Goal: Task Accomplishment & Management: Manage account settings

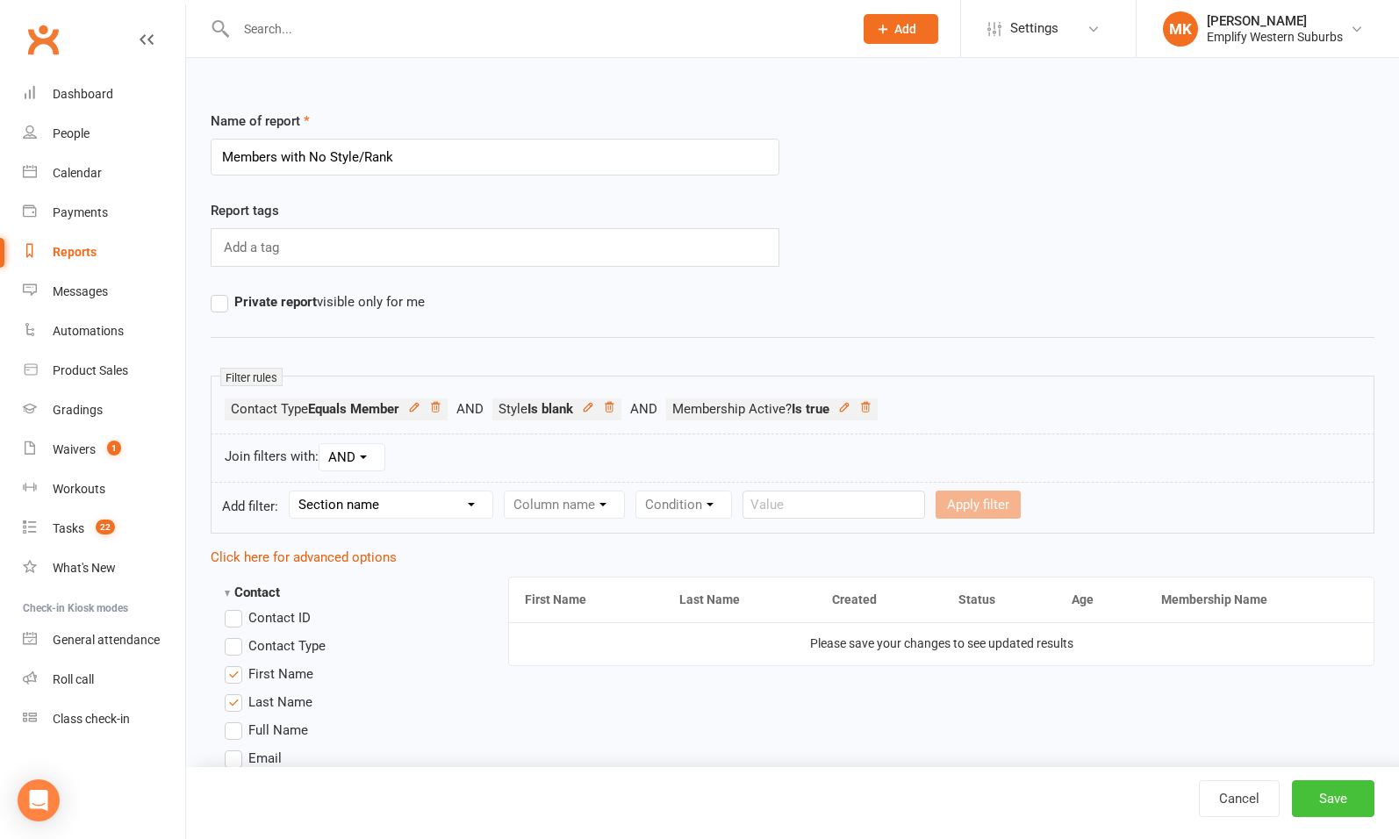
click at [1339, 801] on button "Save" at bounding box center [1333, 798] width 82 height 37
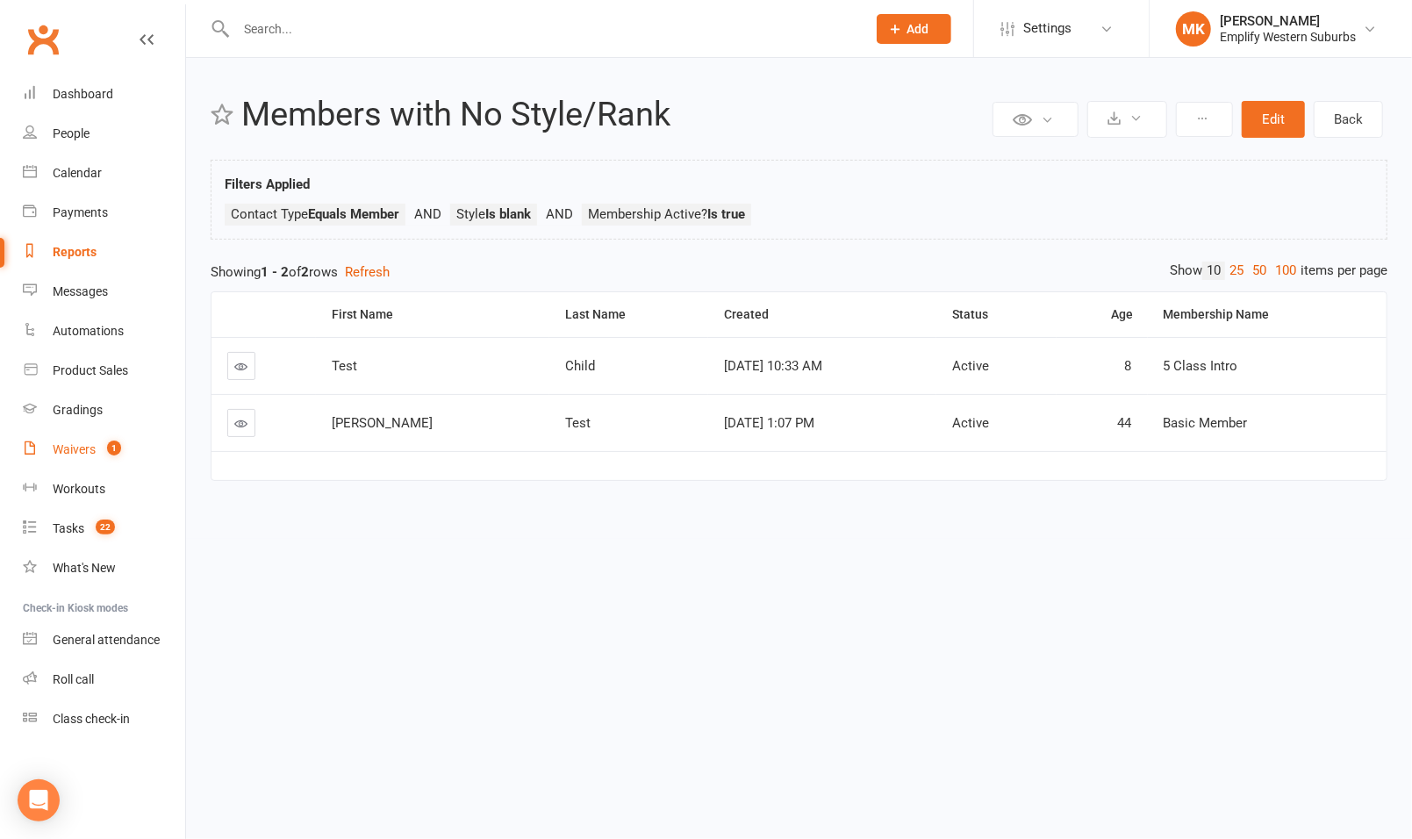
click at [68, 453] on div "Waivers" at bounding box center [74, 449] width 43 height 14
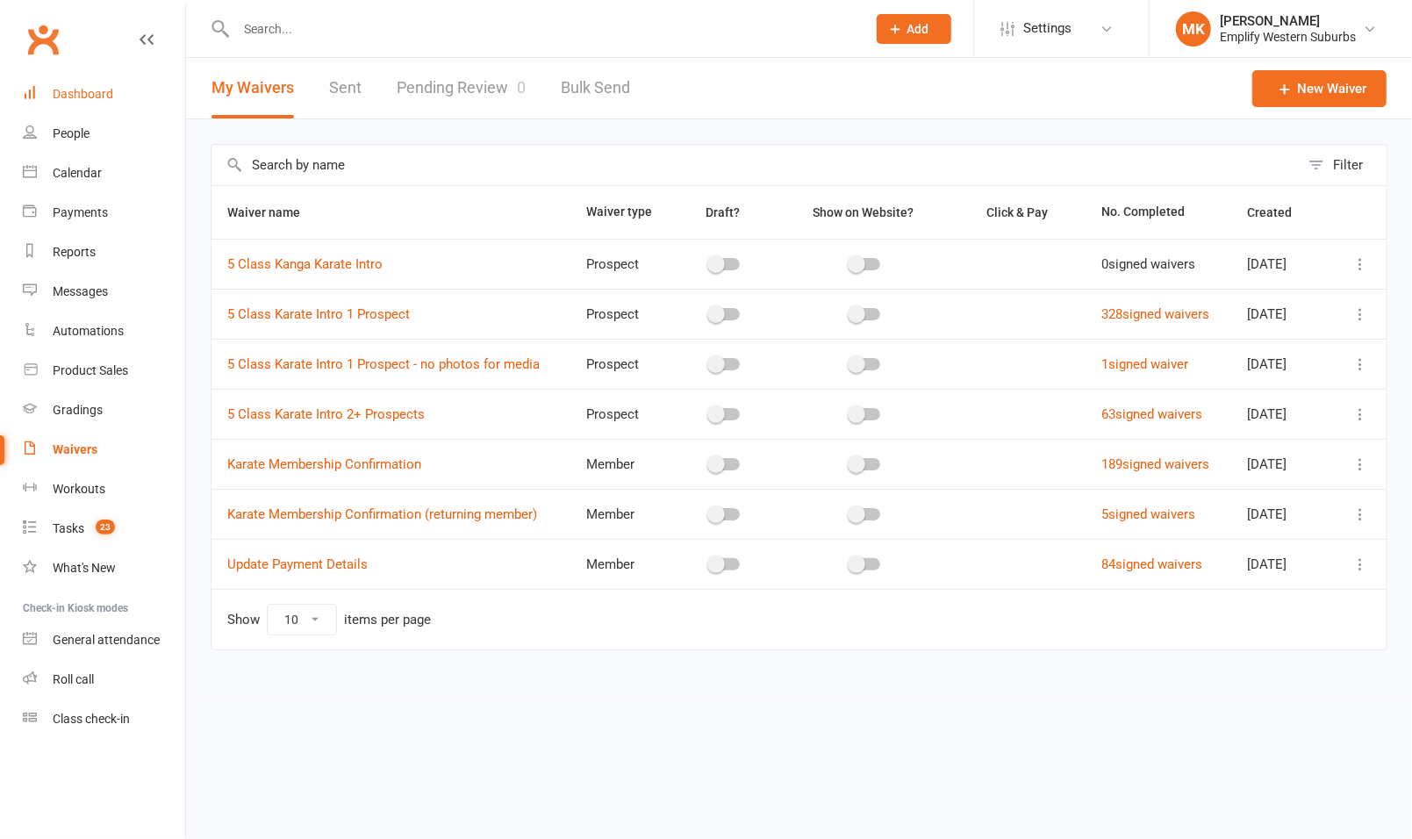
click at [89, 101] on div "Dashboard" at bounding box center [83, 94] width 61 height 14
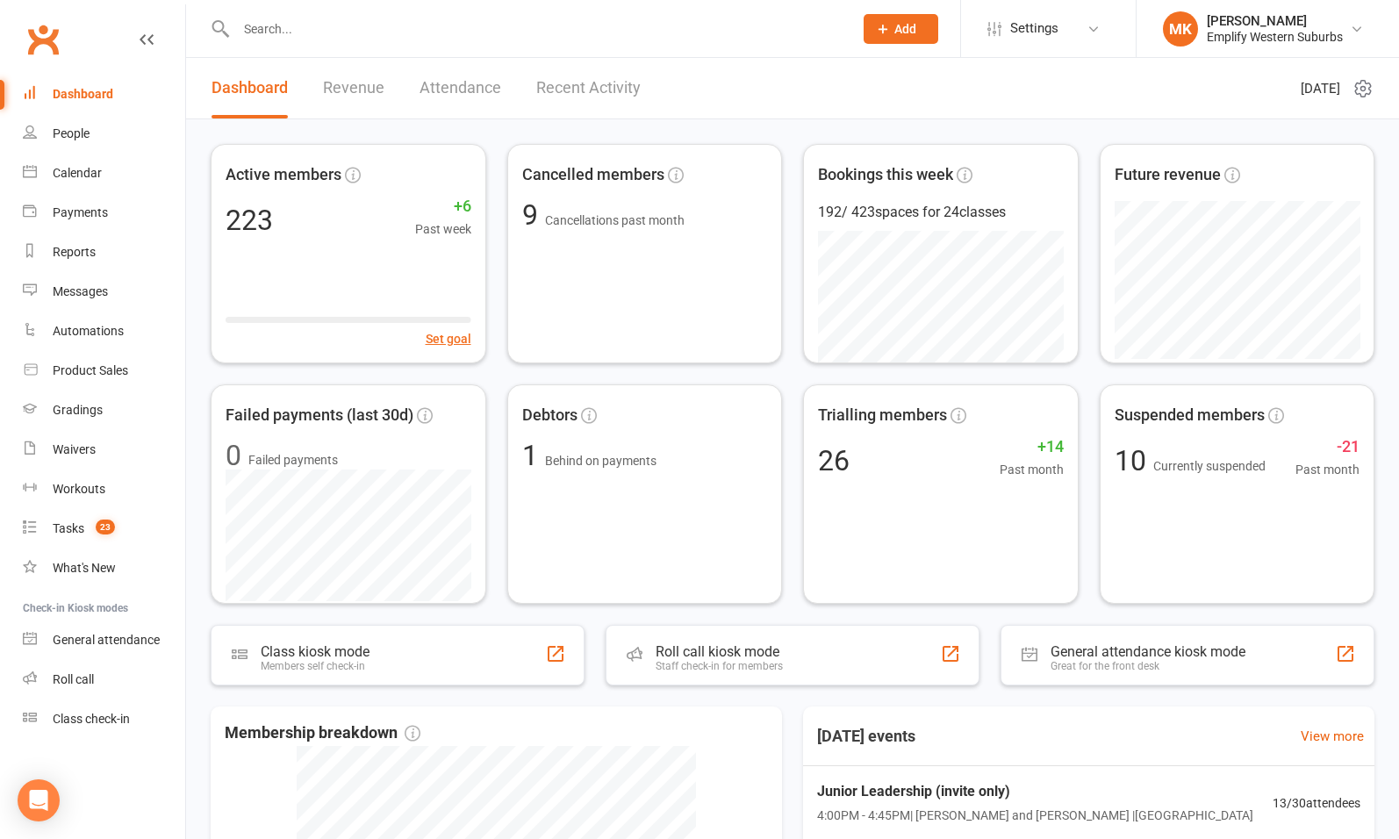
click at [451, 45] on div at bounding box center [526, 28] width 630 height 57
click at [434, 22] on input "text" at bounding box center [536, 29] width 610 height 25
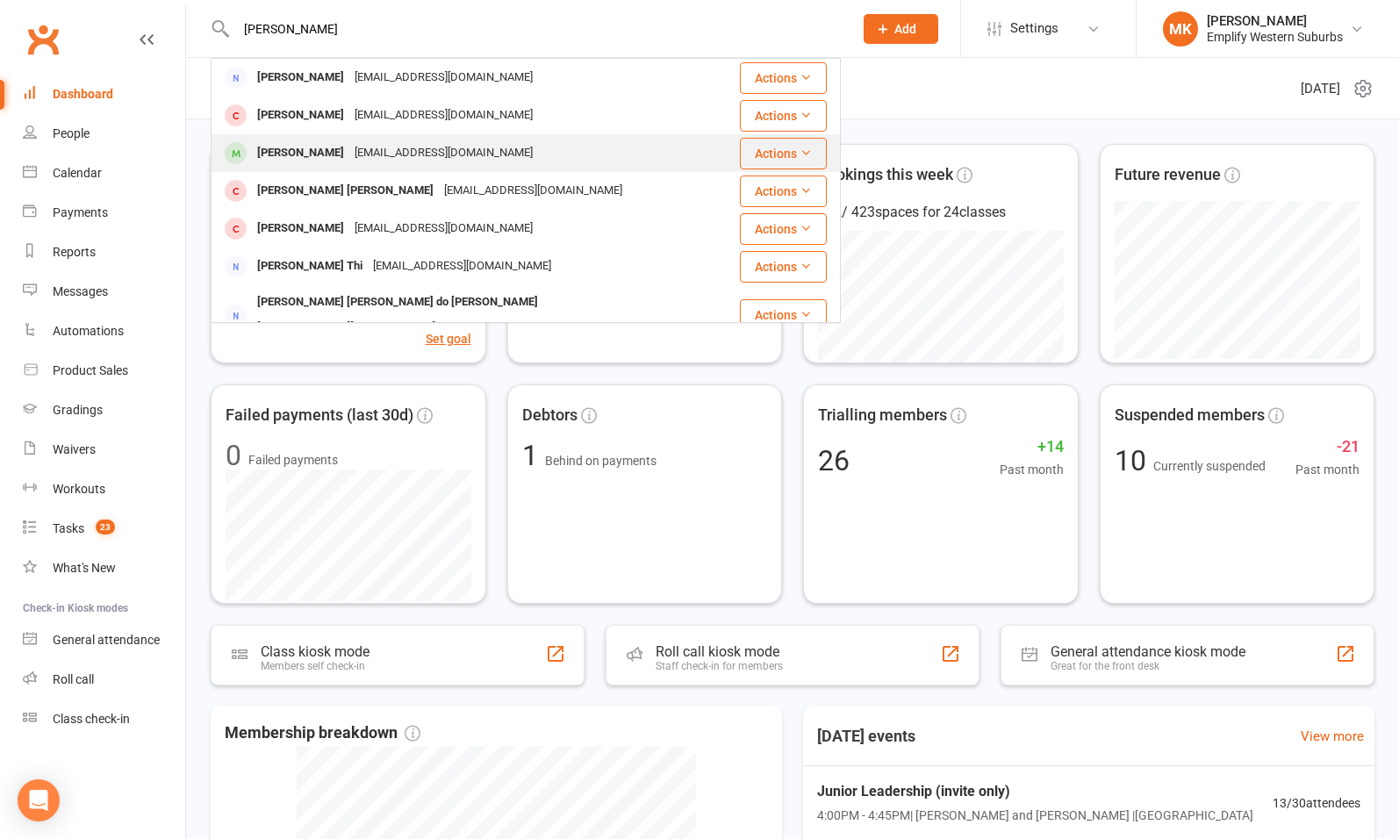
type input "joseph"
click at [355, 155] on div "timv@distinctivehomeswa.com.au" at bounding box center [443, 152] width 189 height 25
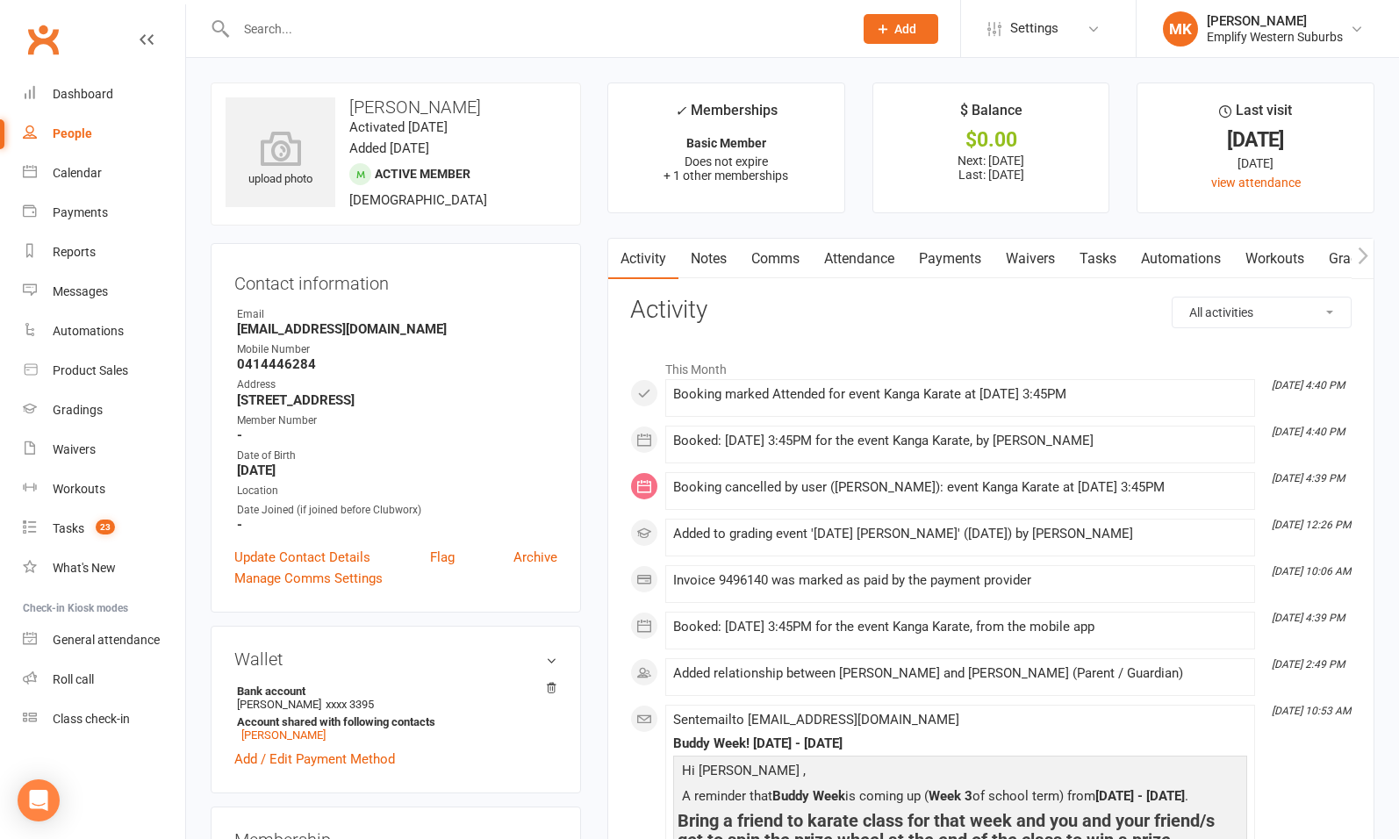
click at [368, 49] on div at bounding box center [526, 28] width 630 height 57
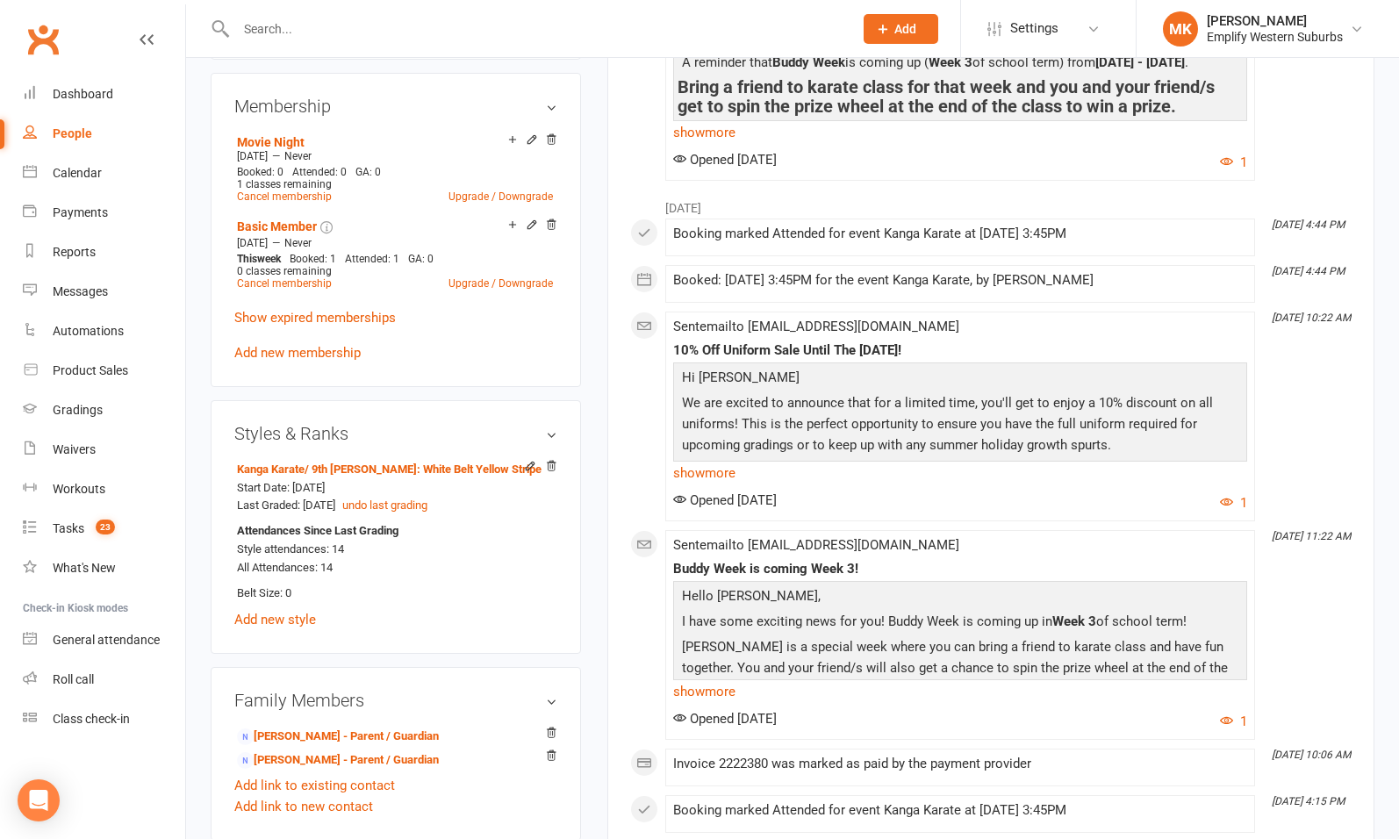
click at [368, 48] on div at bounding box center [526, 28] width 630 height 57
click at [374, 33] on input "text" at bounding box center [536, 29] width 610 height 25
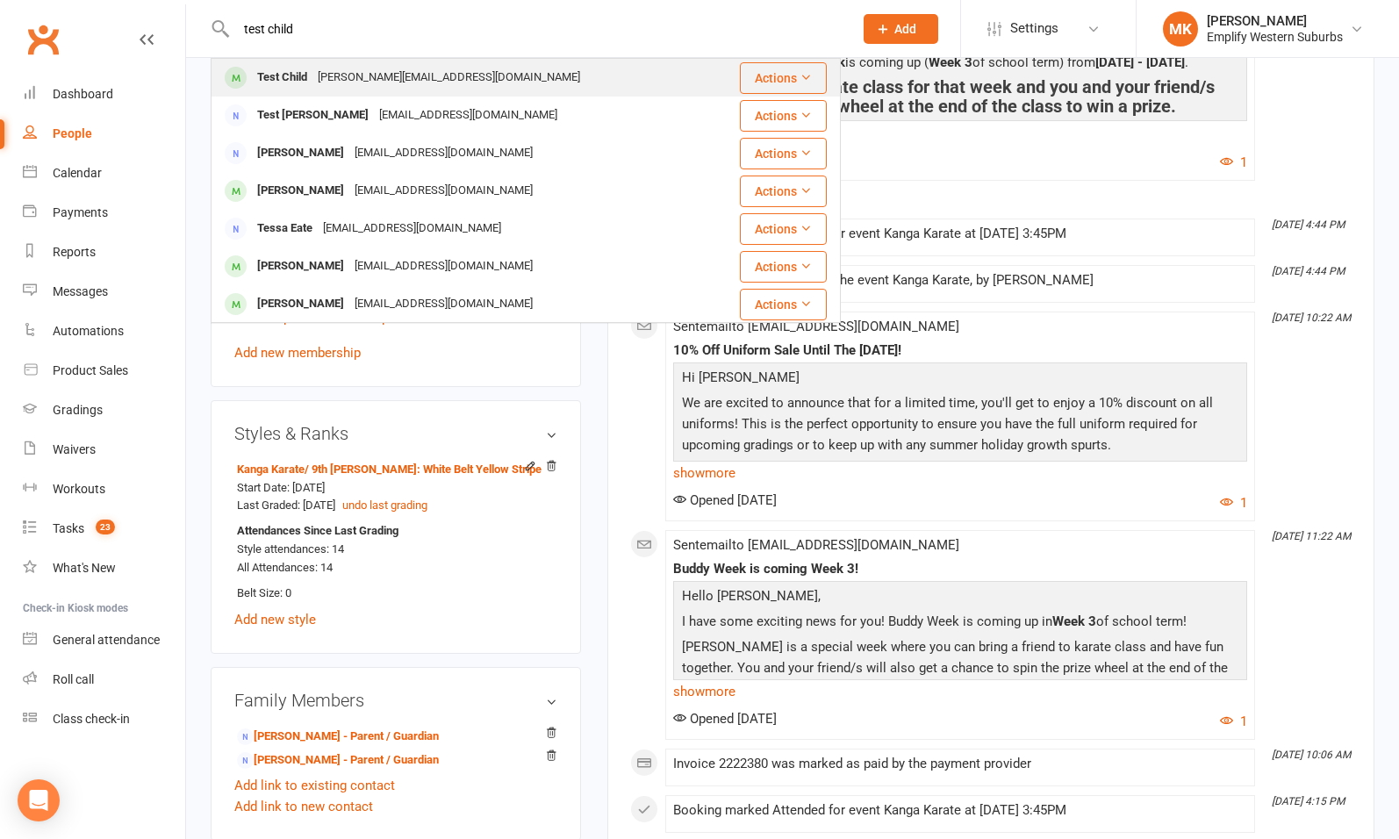
type input "test child"
click at [328, 82] on div "[PERSON_NAME][EMAIL_ADDRESS][DOMAIN_NAME]" at bounding box center [448, 77] width 273 height 25
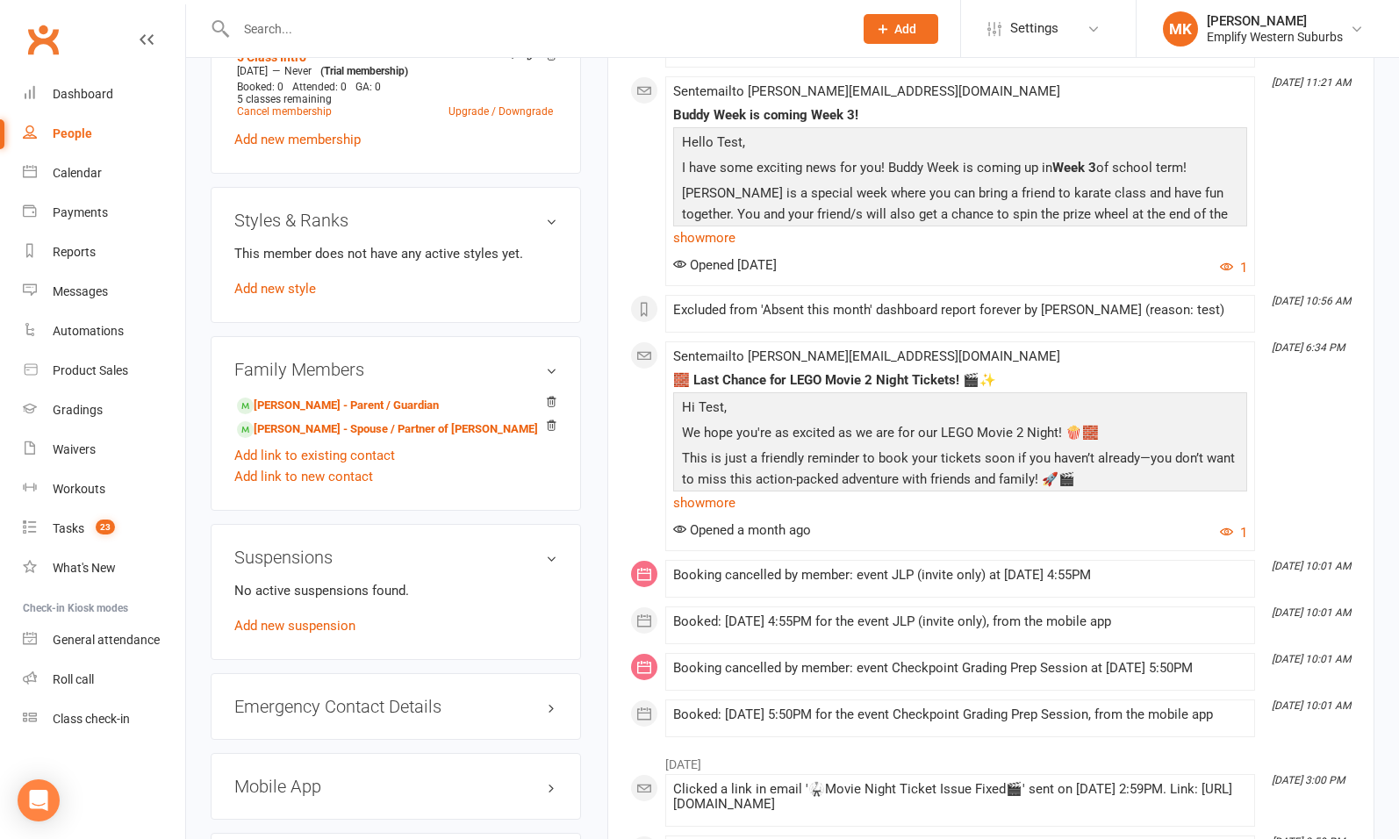
scroll to position [682, 0]
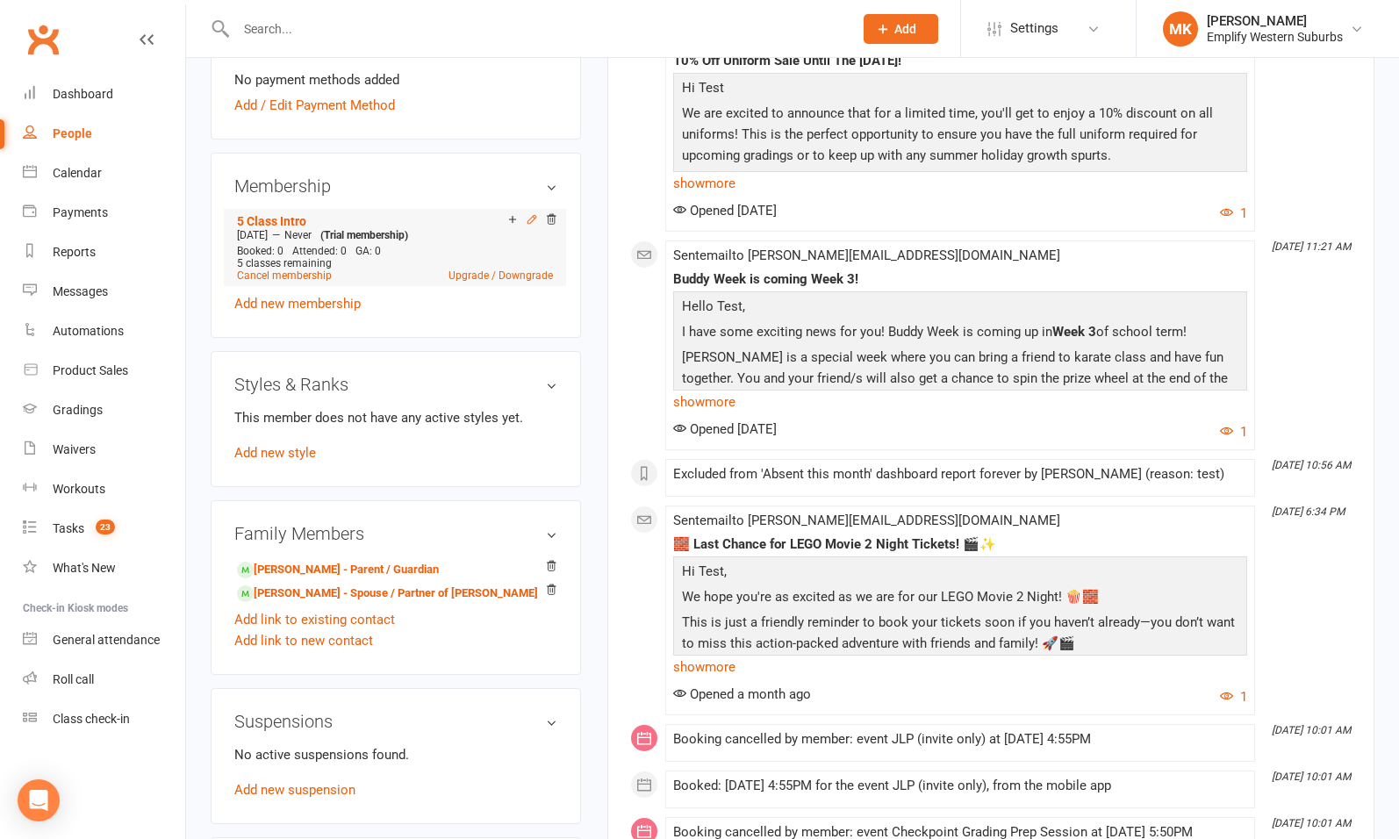
click at [531, 219] on icon at bounding box center [531, 219] width 8 height 8
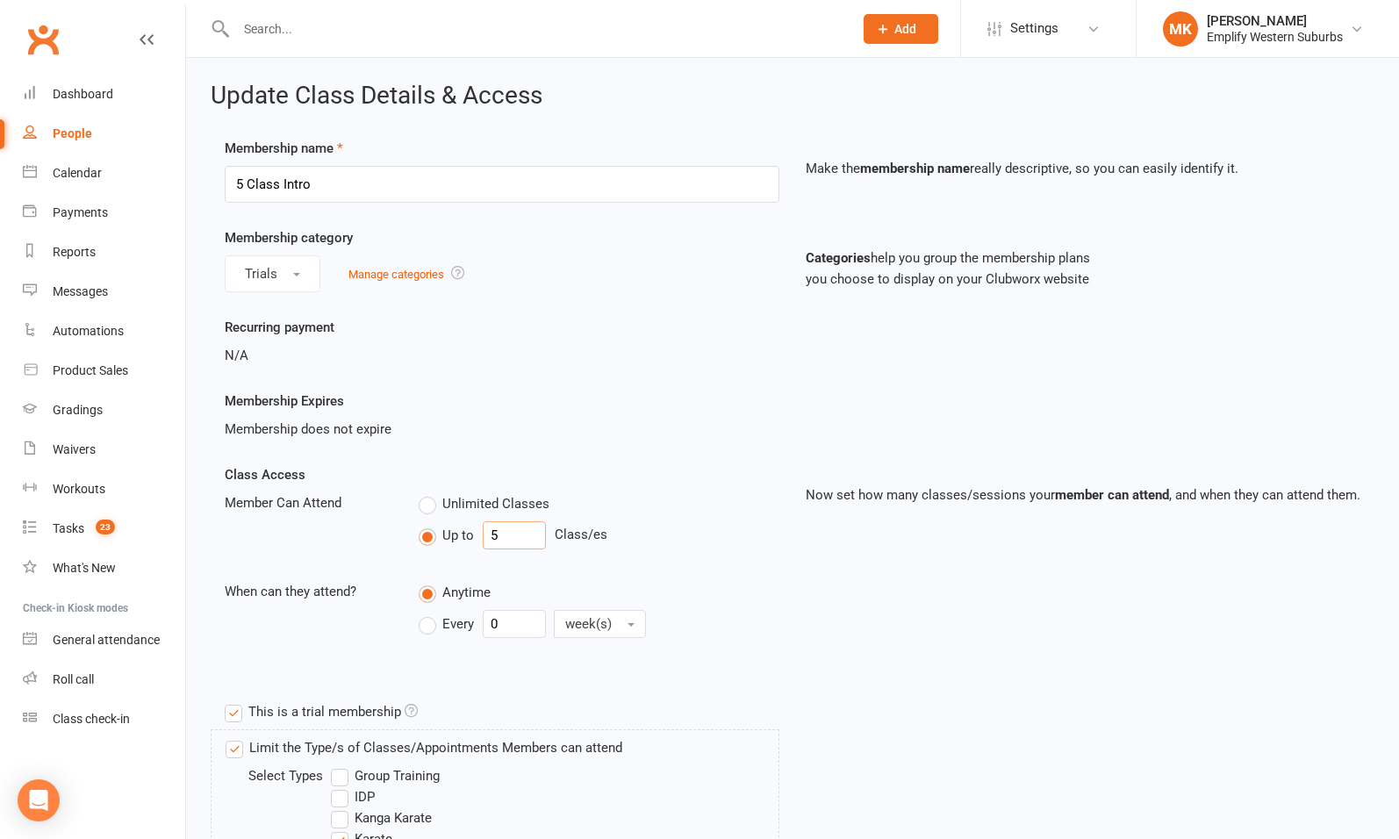
click at [505, 532] on input "5" at bounding box center [514, 535] width 63 height 28
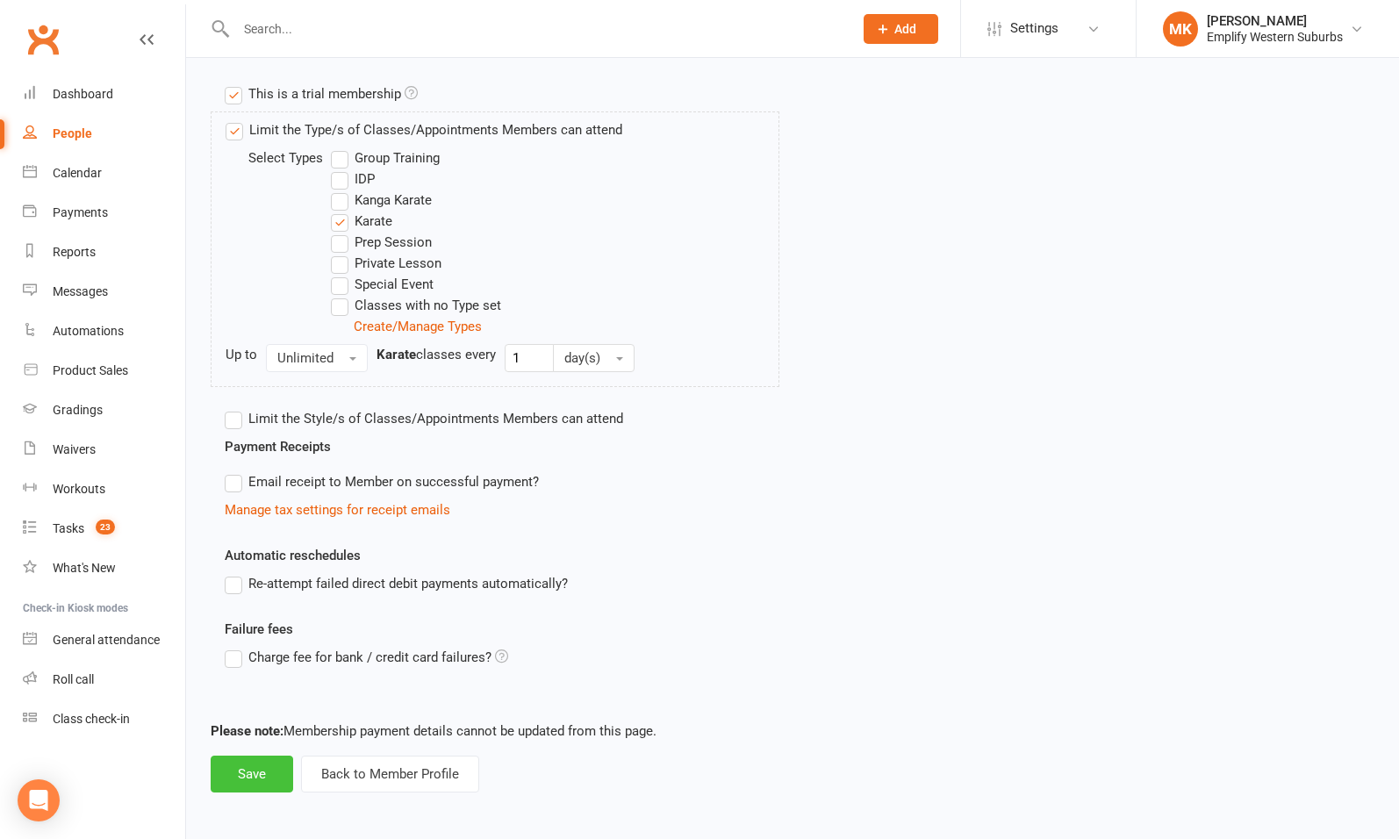
type input "0"
click at [240, 773] on button "Save" at bounding box center [252, 774] width 82 height 37
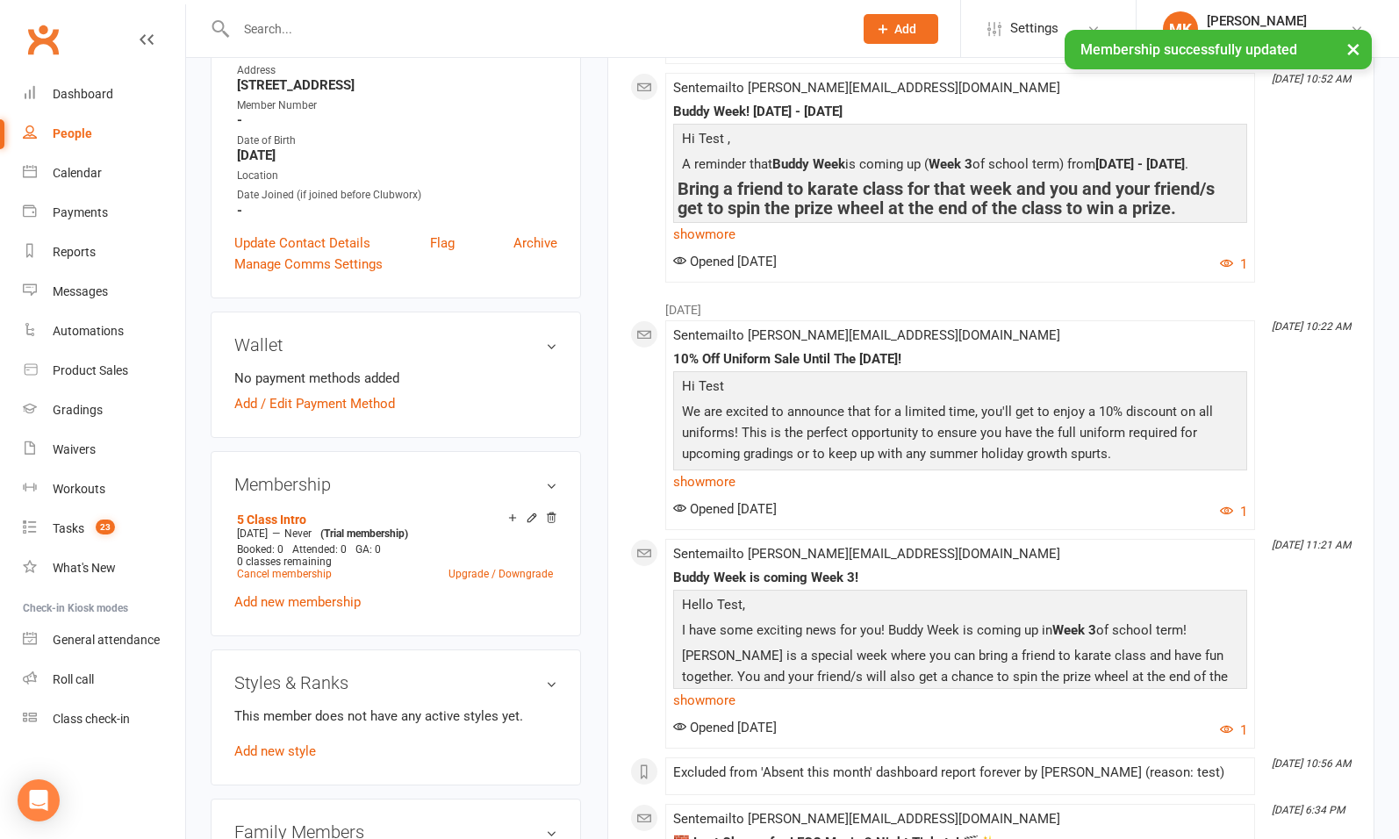
scroll to position [519, 0]
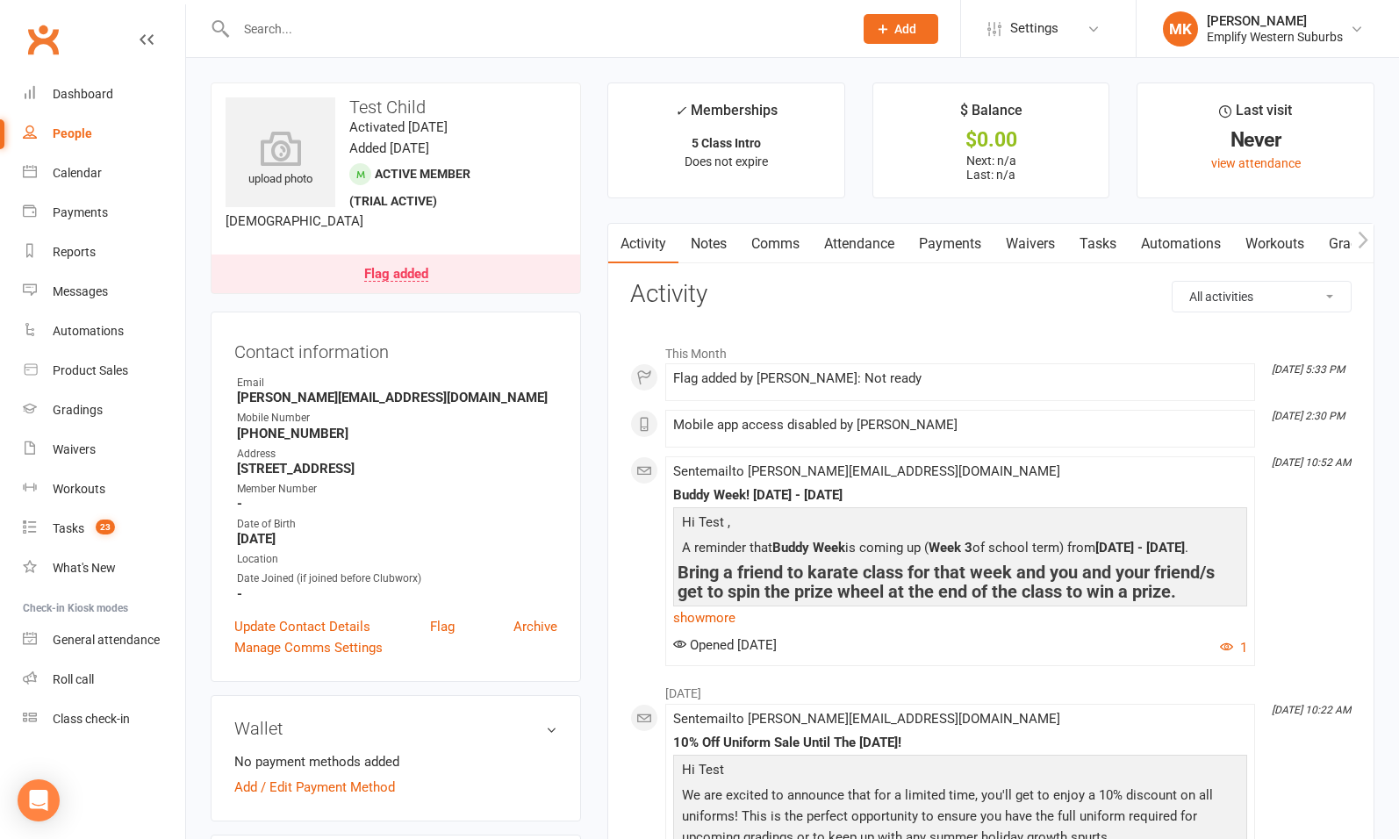
click at [1051, 18] on span "Settings" at bounding box center [1034, 28] width 48 height 39
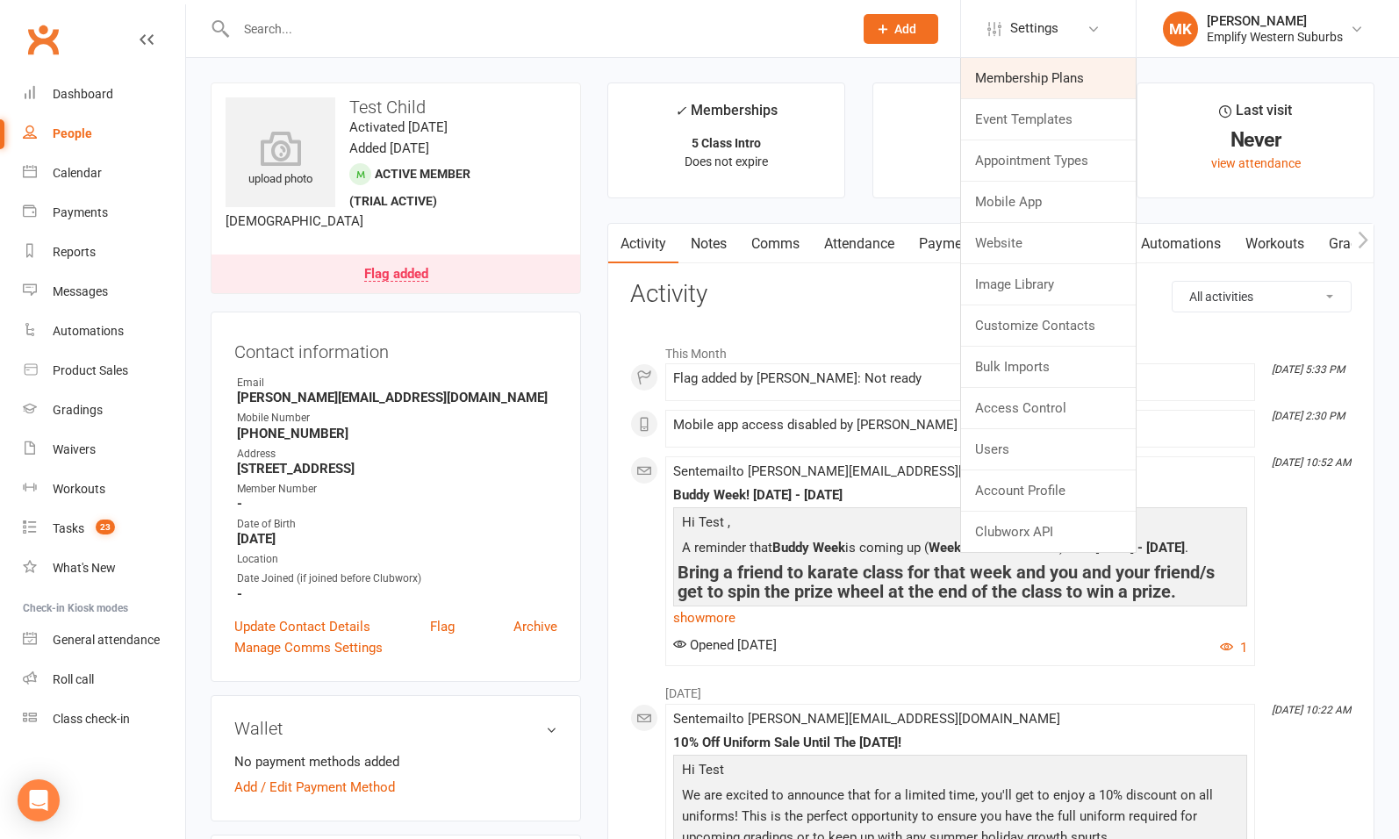
click at [1057, 82] on link "Membership Plans" at bounding box center [1048, 78] width 175 height 40
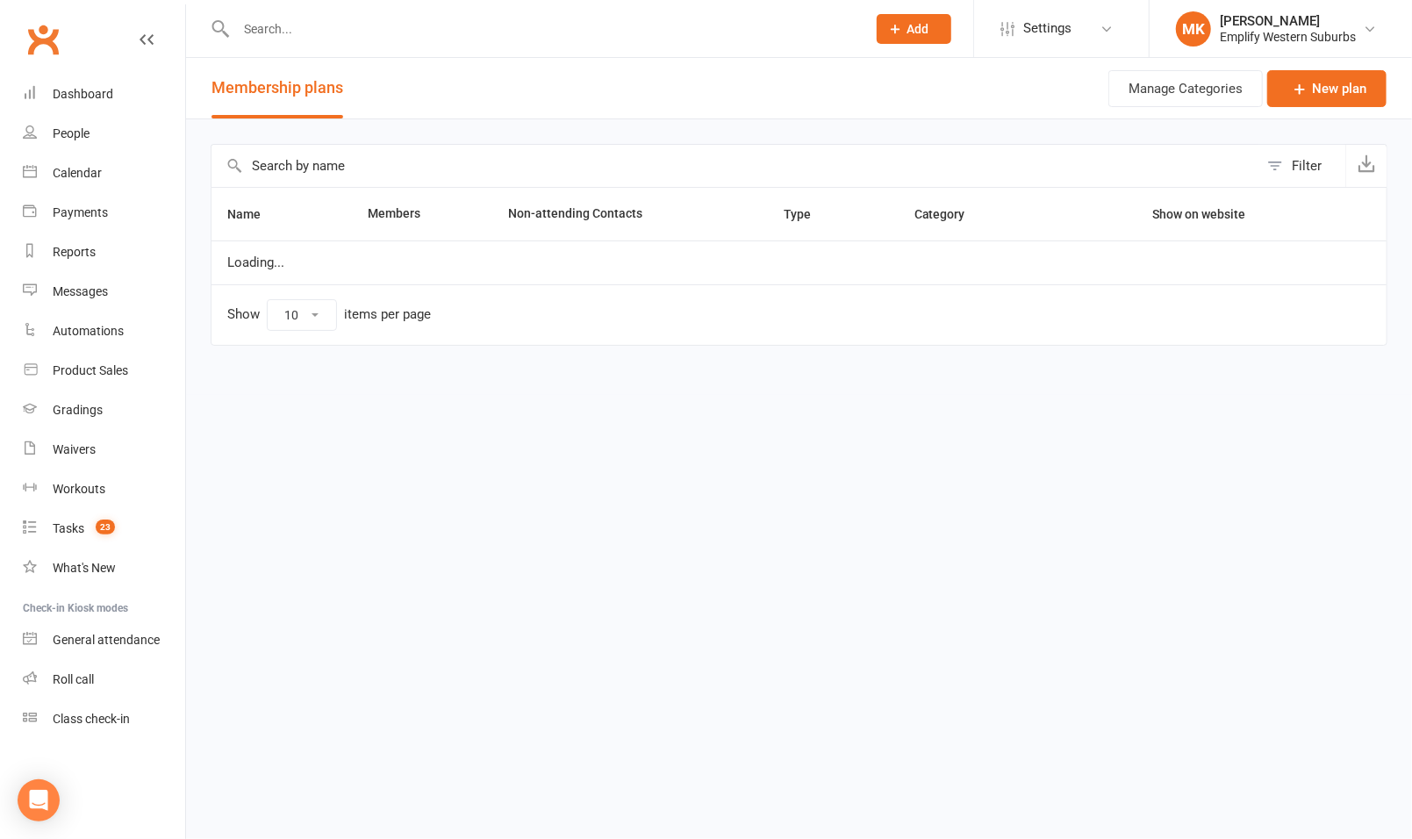
select select "50"
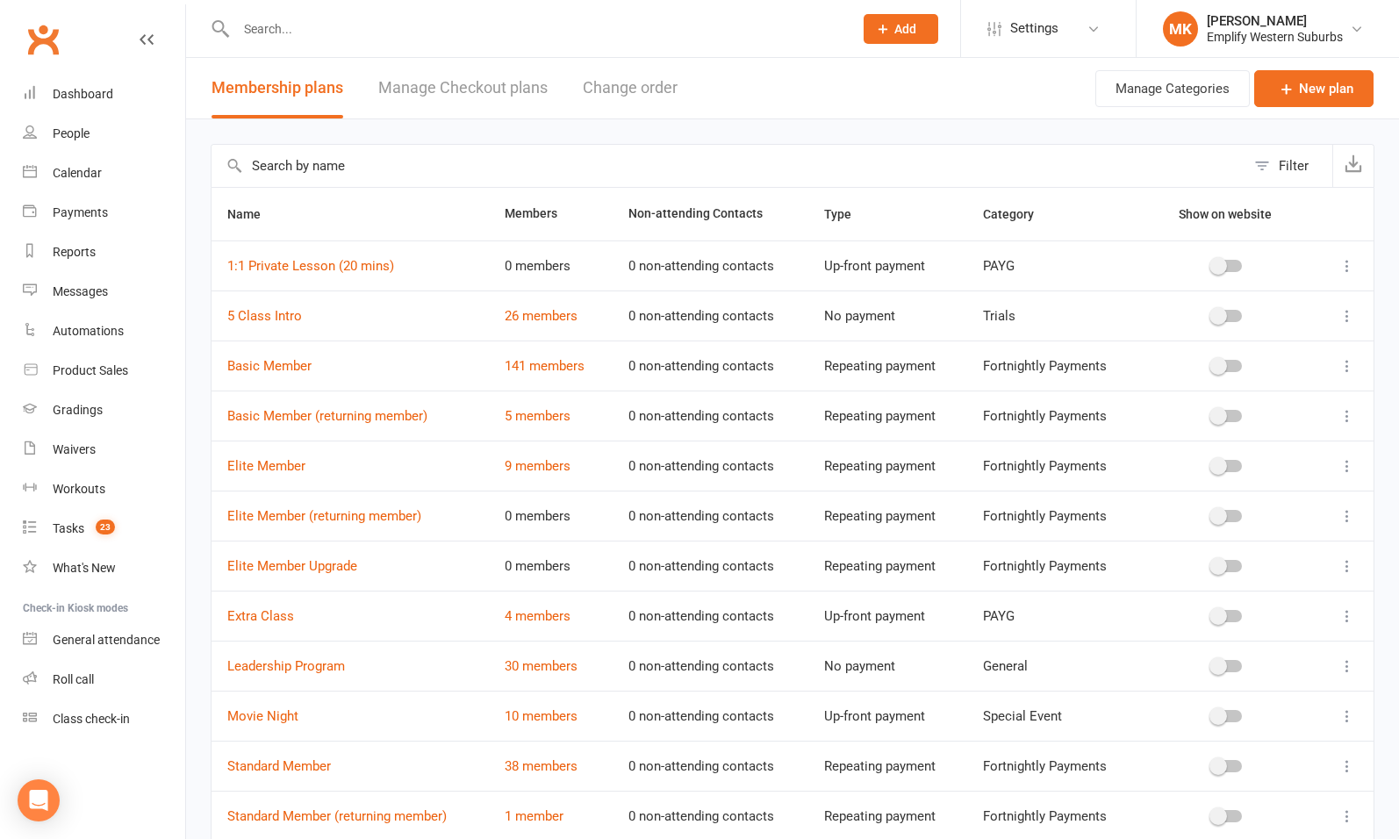
scroll to position [74, 0]
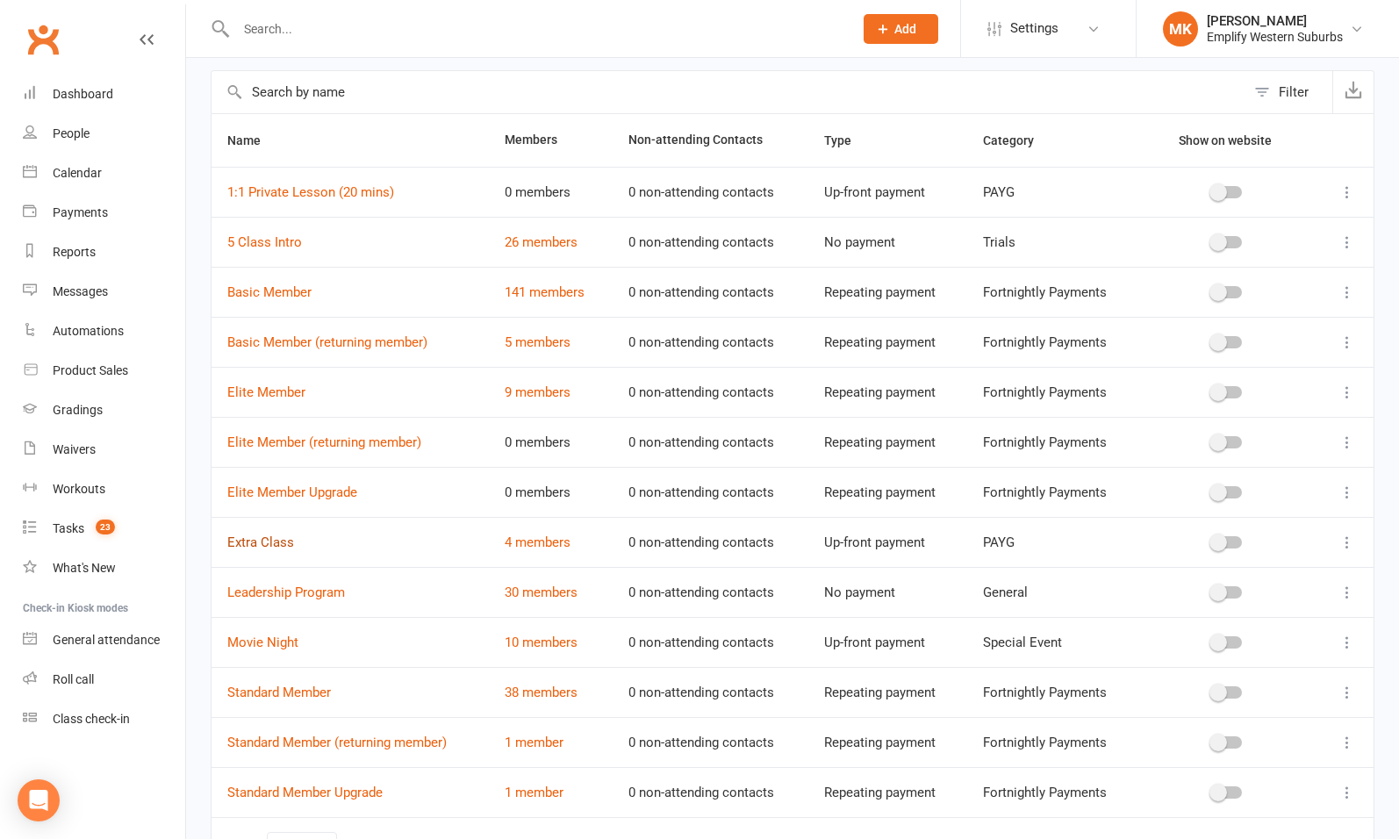
click at [268, 540] on link "Extra Class" at bounding box center [260, 542] width 67 height 16
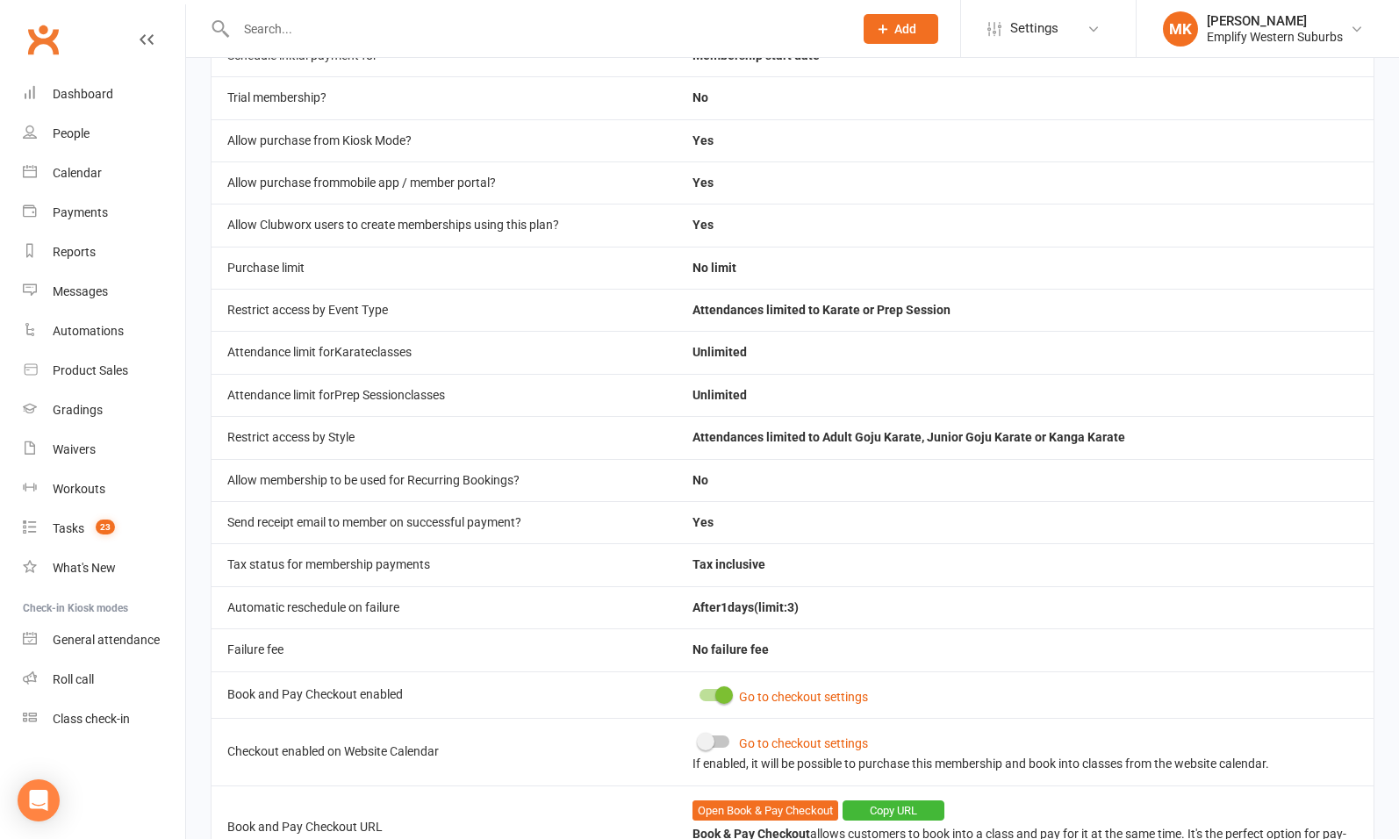
scroll to position [356, 0]
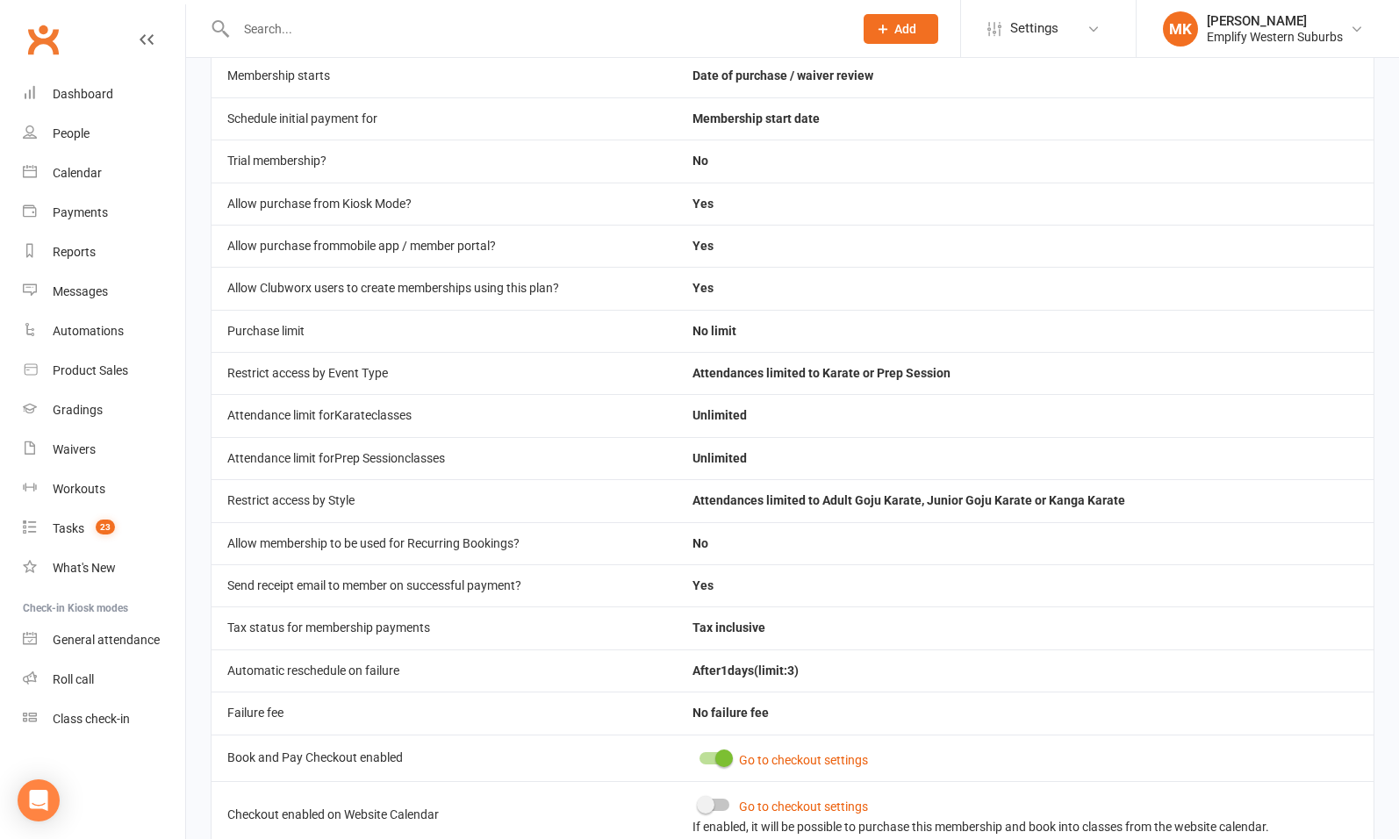
click at [710, 804] on div "Go to checkout settings If enabled, it will be possible to purchase this member…" at bounding box center [1024, 815] width 665 height 39
click at [708, 797] on span at bounding box center [706, 805] width 18 height 18
click at [699, 802] on input "checkbox" at bounding box center [699, 802] width 0 height 0
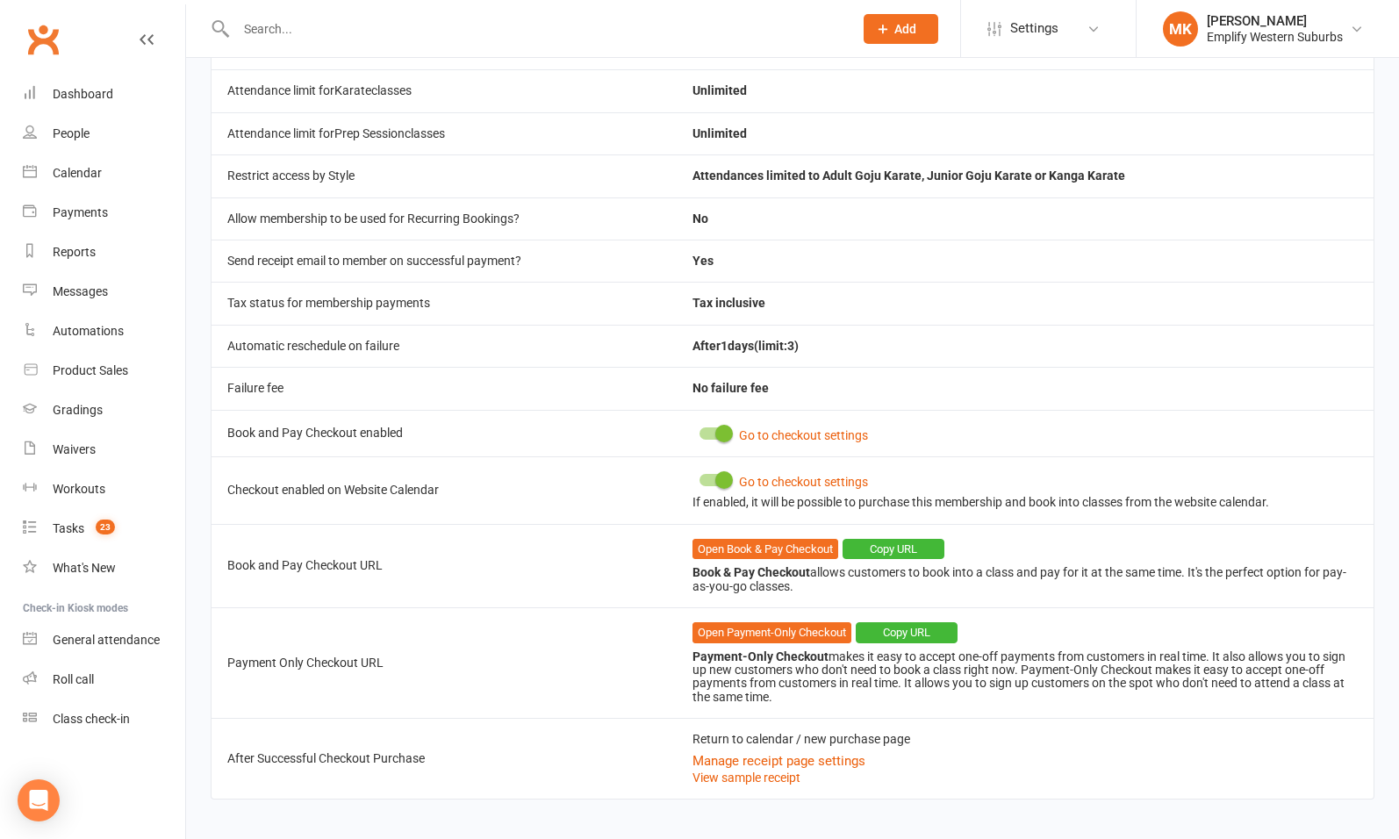
scroll to position [0, 0]
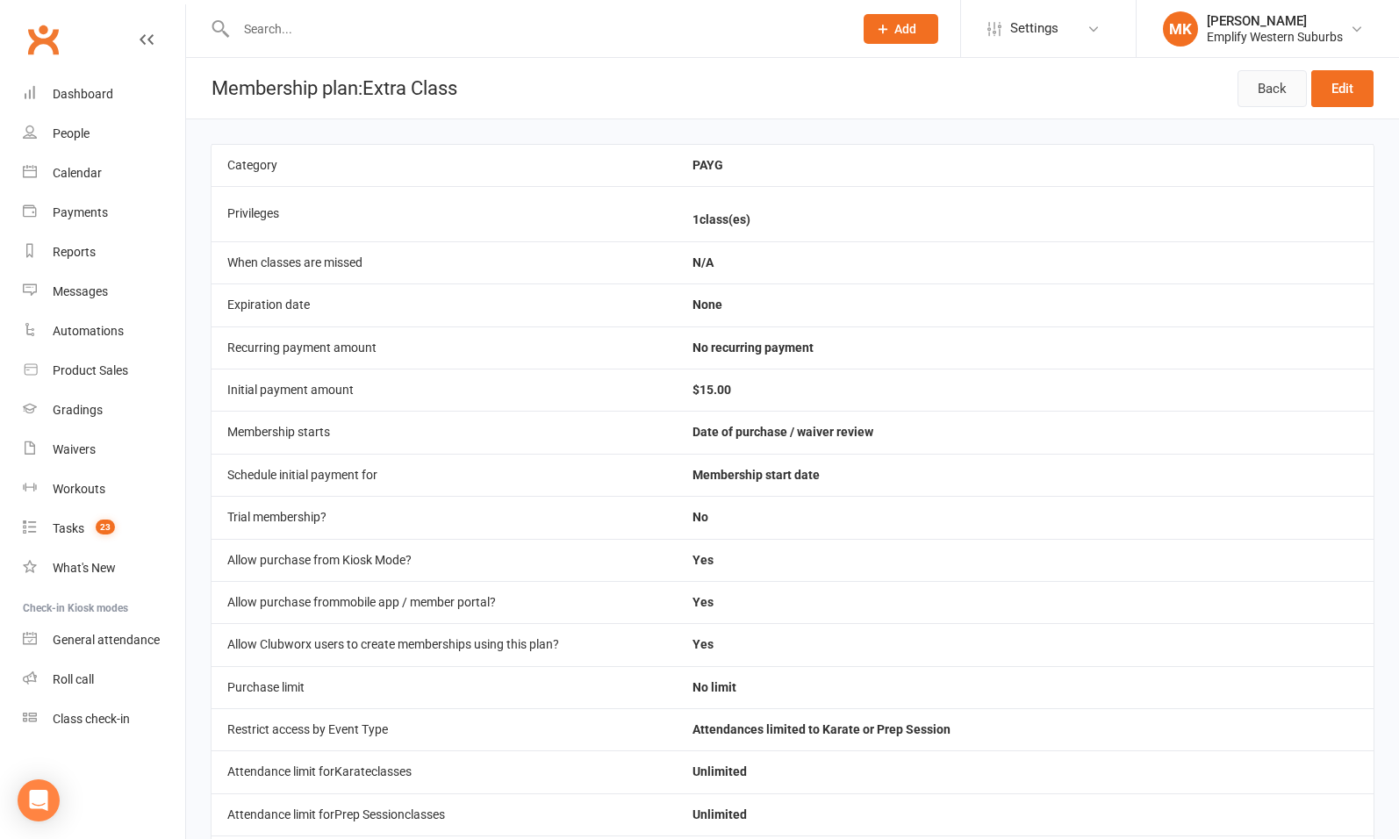
click at [1285, 86] on link "Back" at bounding box center [1271, 88] width 69 height 37
select select "50"
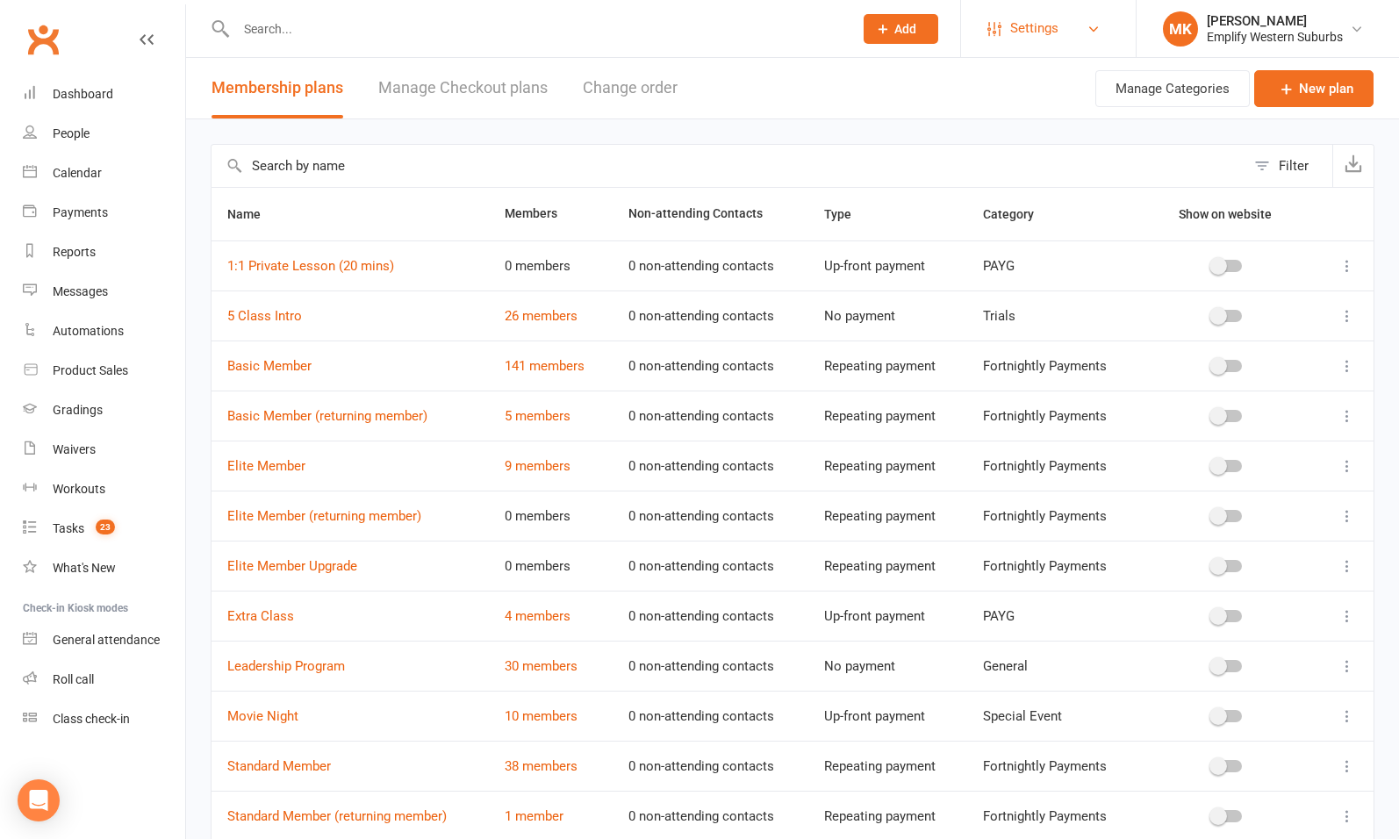
click at [1076, 36] on link "Settings" at bounding box center [1048, 28] width 122 height 39
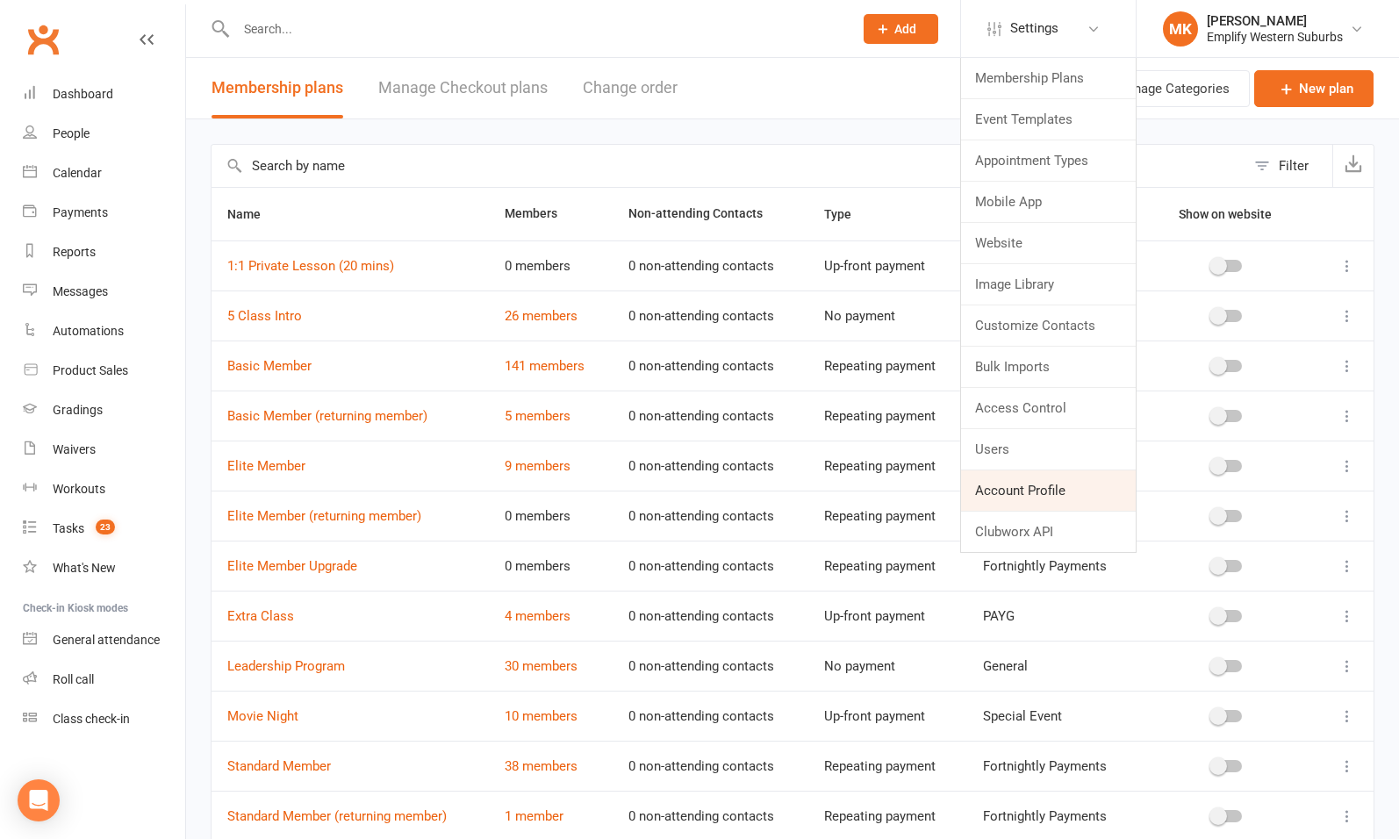
click at [1038, 488] on link "Account Profile" at bounding box center [1048, 490] width 175 height 40
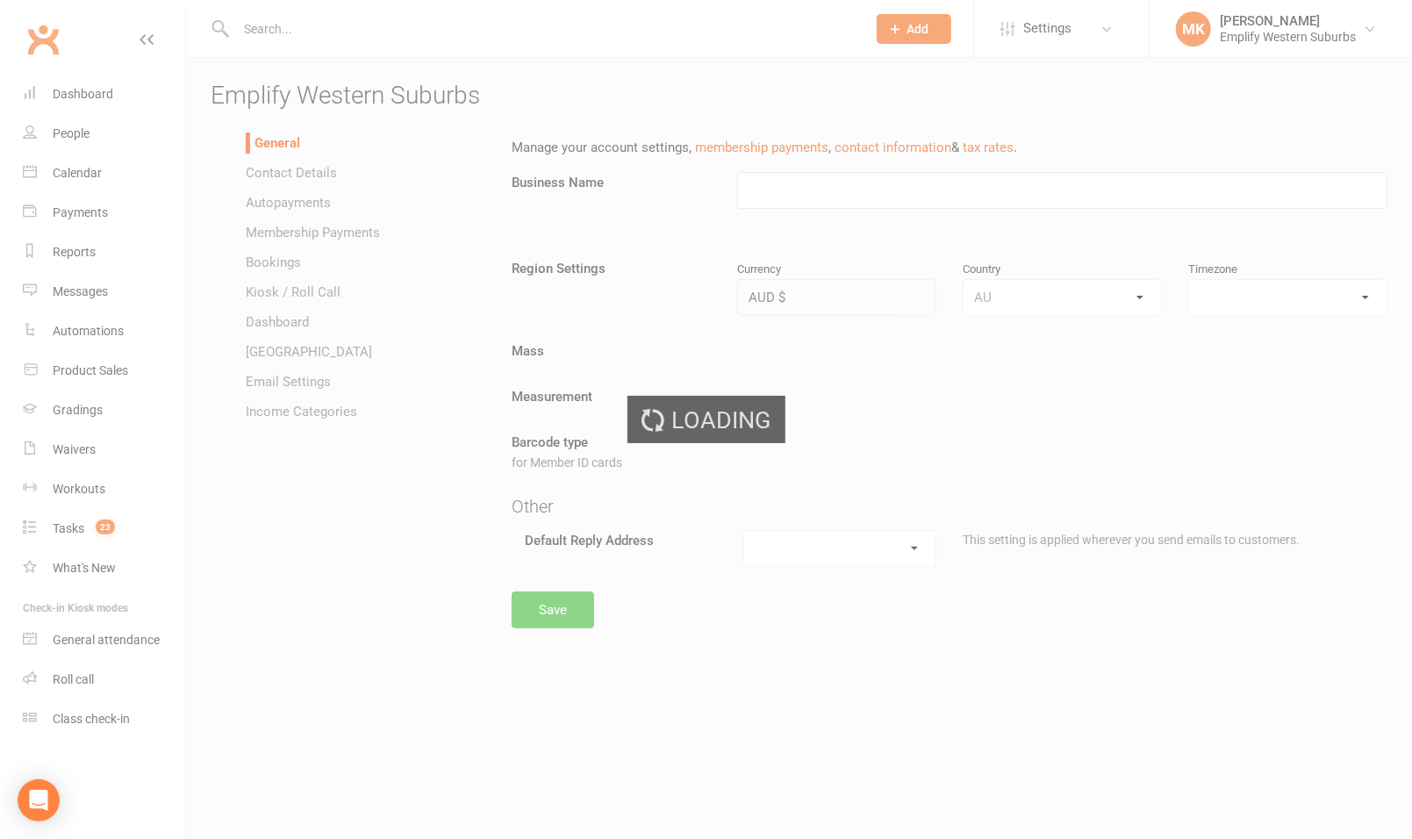
type input "Emplify Western Suburbs"
select select "[GEOGRAPHIC_DATA]/[GEOGRAPHIC_DATA]"
select select "[EMAIL_ADDRESS][DOMAIN_NAME]"
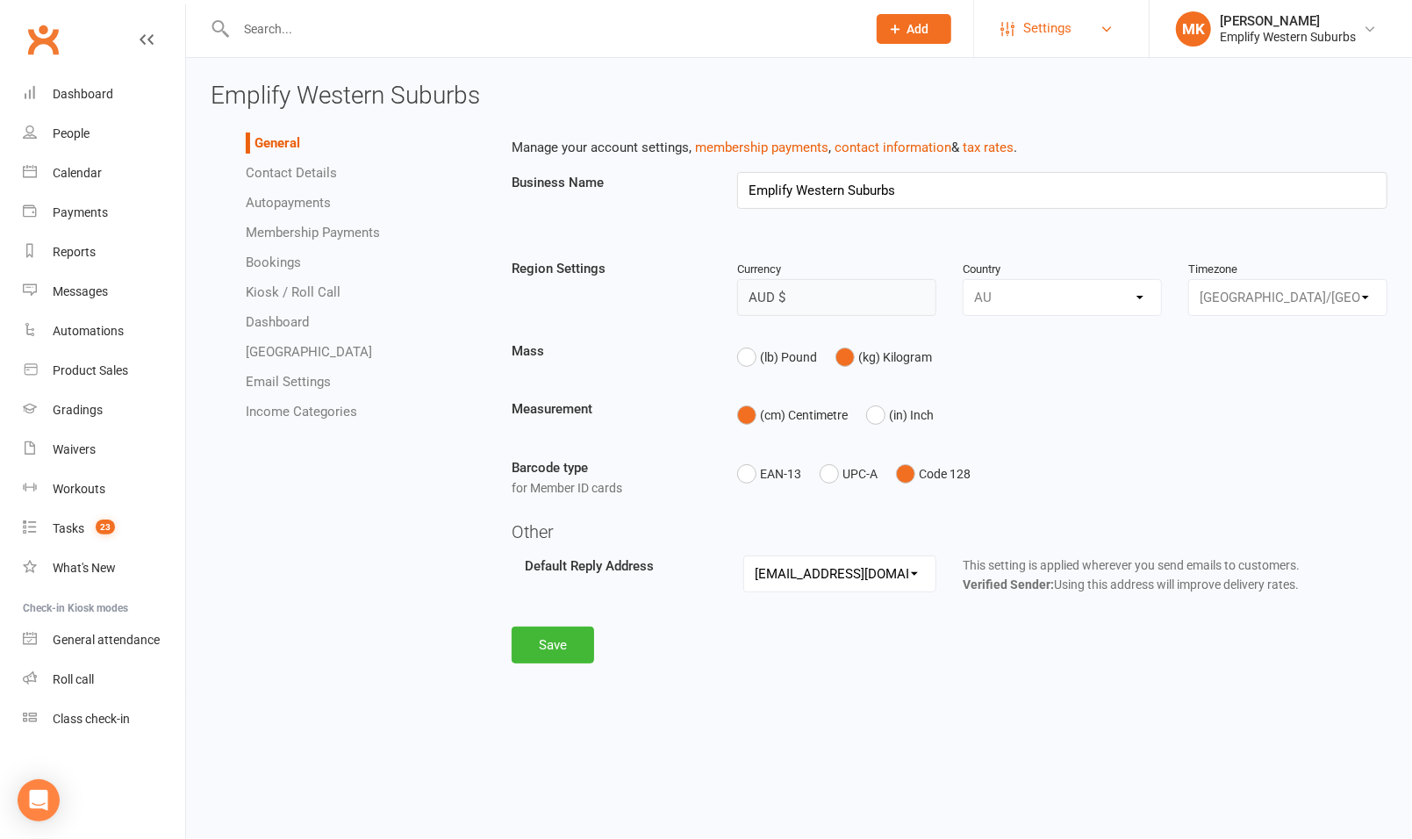
click at [1084, 14] on link "Settings" at bounding box center [1061, 28] width 122 height 39
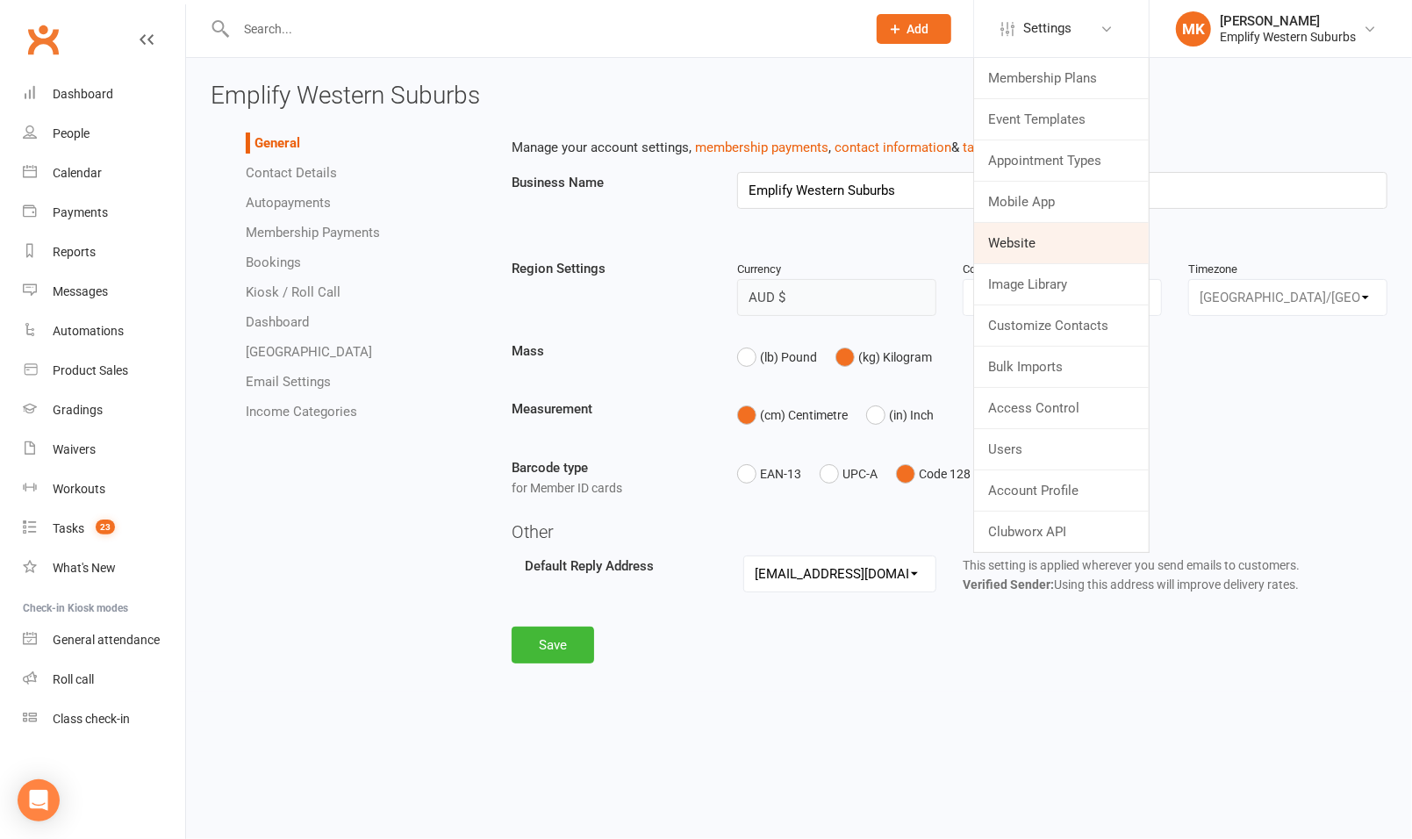
click at [1057, 247] on link "Website" at bounding box center [1061, 243] width 175 height 40
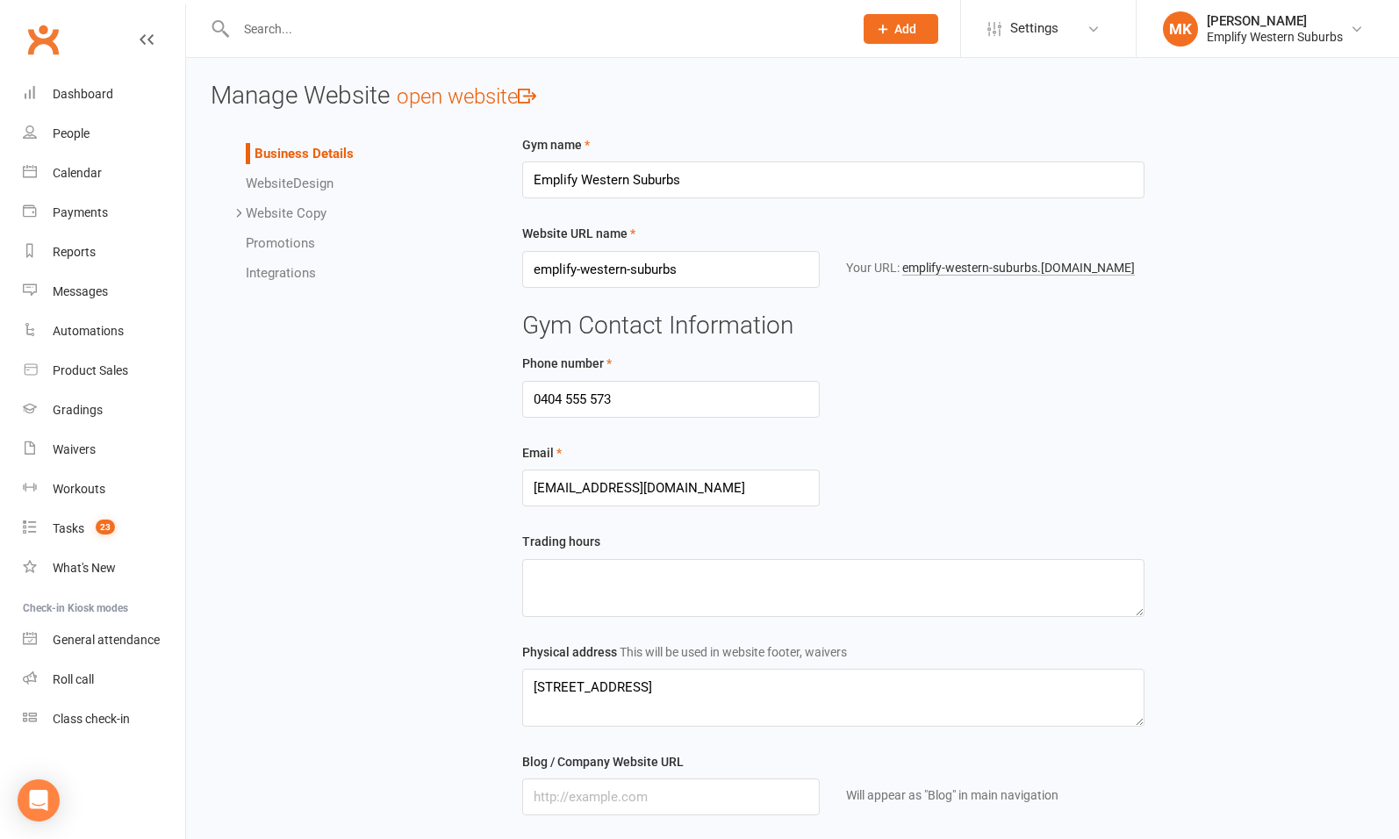
click at [238, 210] on icon at bounding box center [239, 212] width 13 height 13
click at [289, 425] on link "Integrations" at bounding box center [281, 422] width 70 height 16
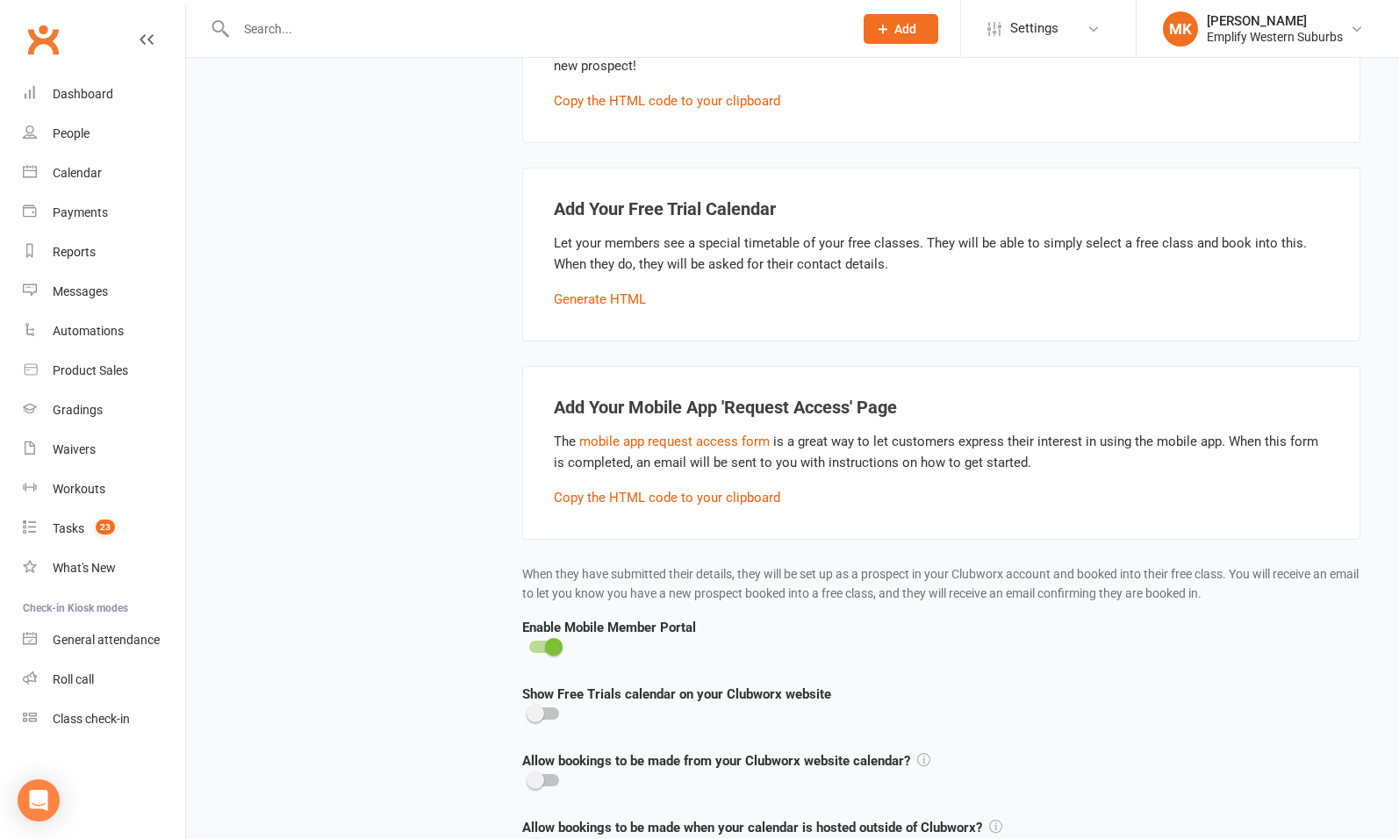
scroll to position [573, 0]
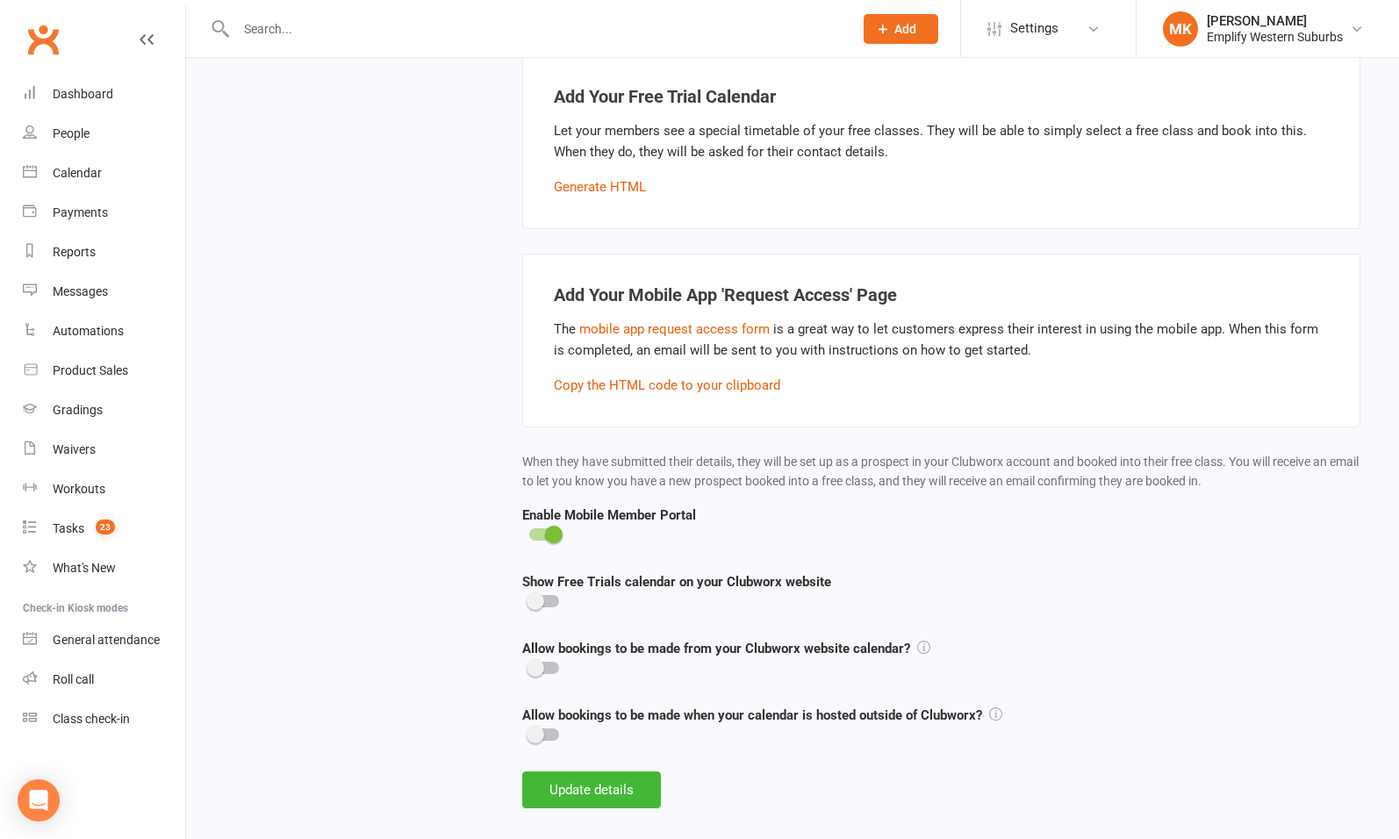
click at [916, 641] on strong "Allow bookings to be made from your Clubworx website calendar?" at bounding box center [726, 649] width 408 height 16
click at [924, 641] on icon at bounding box center [923, 647] width 13 height 13
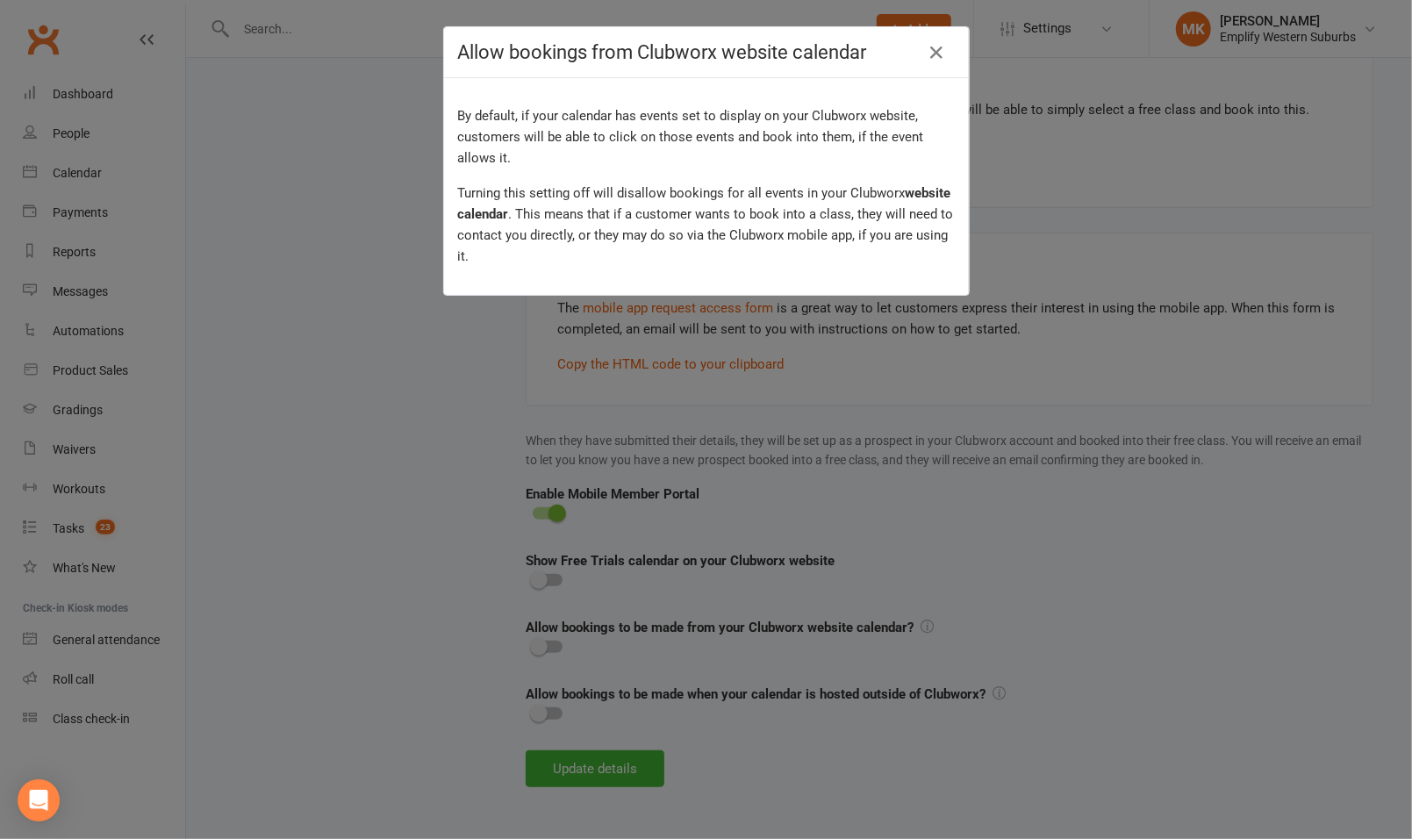
click at [944, 555] on div "Allow bookings from Clubworx website calendar By default, if your calendar has …" at bounding box center [706, 419] width 1412 height 839
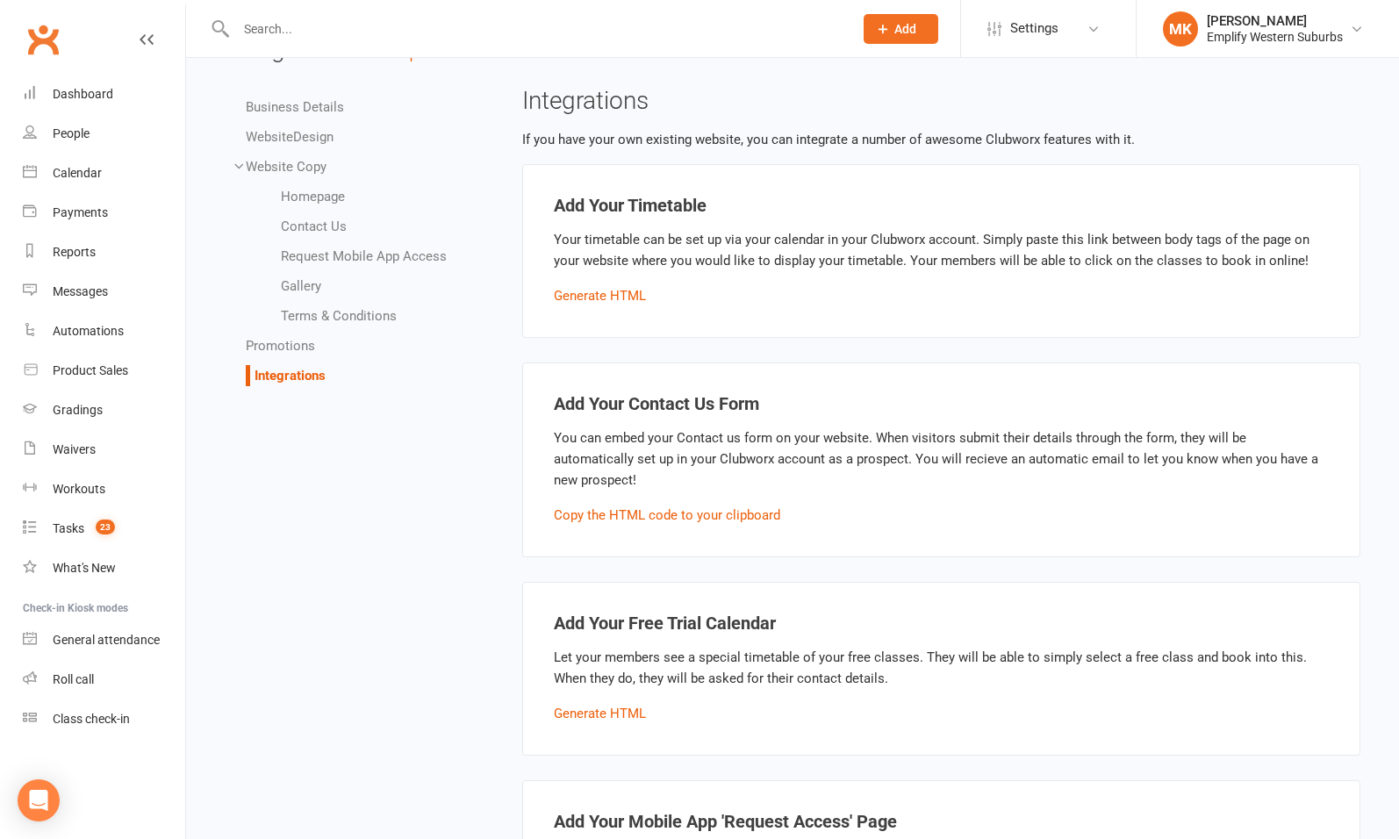
scroll to position [0, 0]
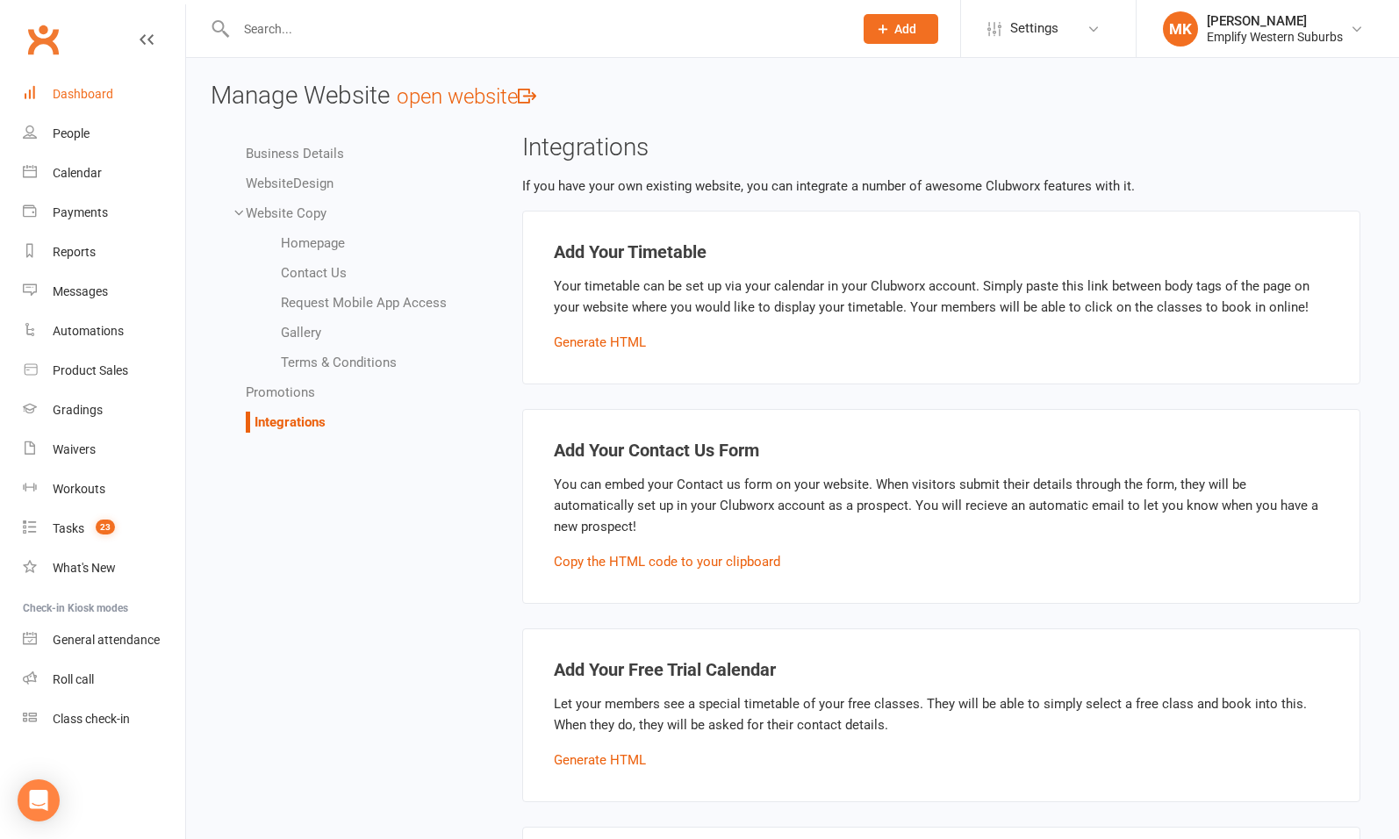
click at [71, 93] on div "Dashboard" at bounding box center [83, 94] width 61 height 14
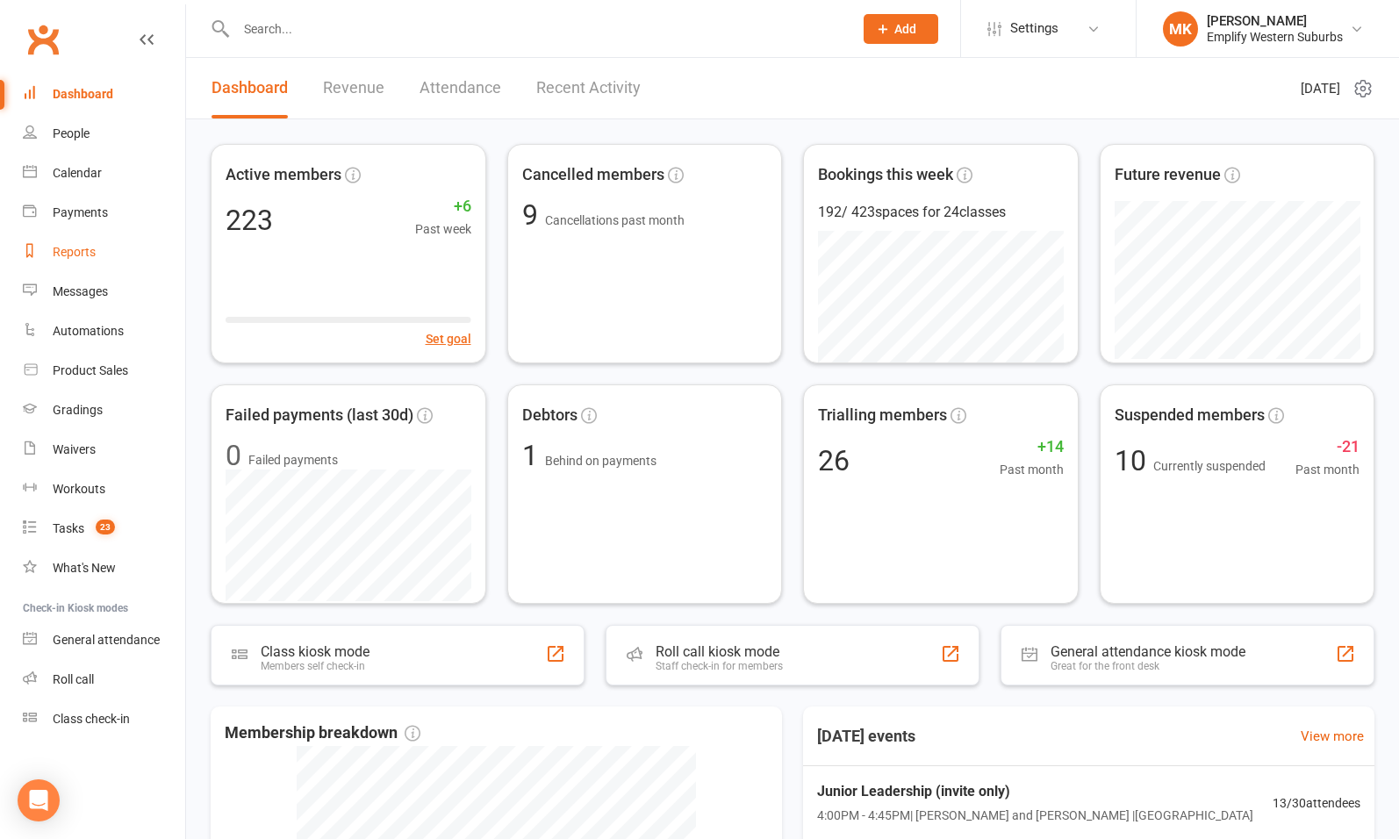
click at [84, 262] on link "Reports" at bounding box center [104, 252] width 162 height 39
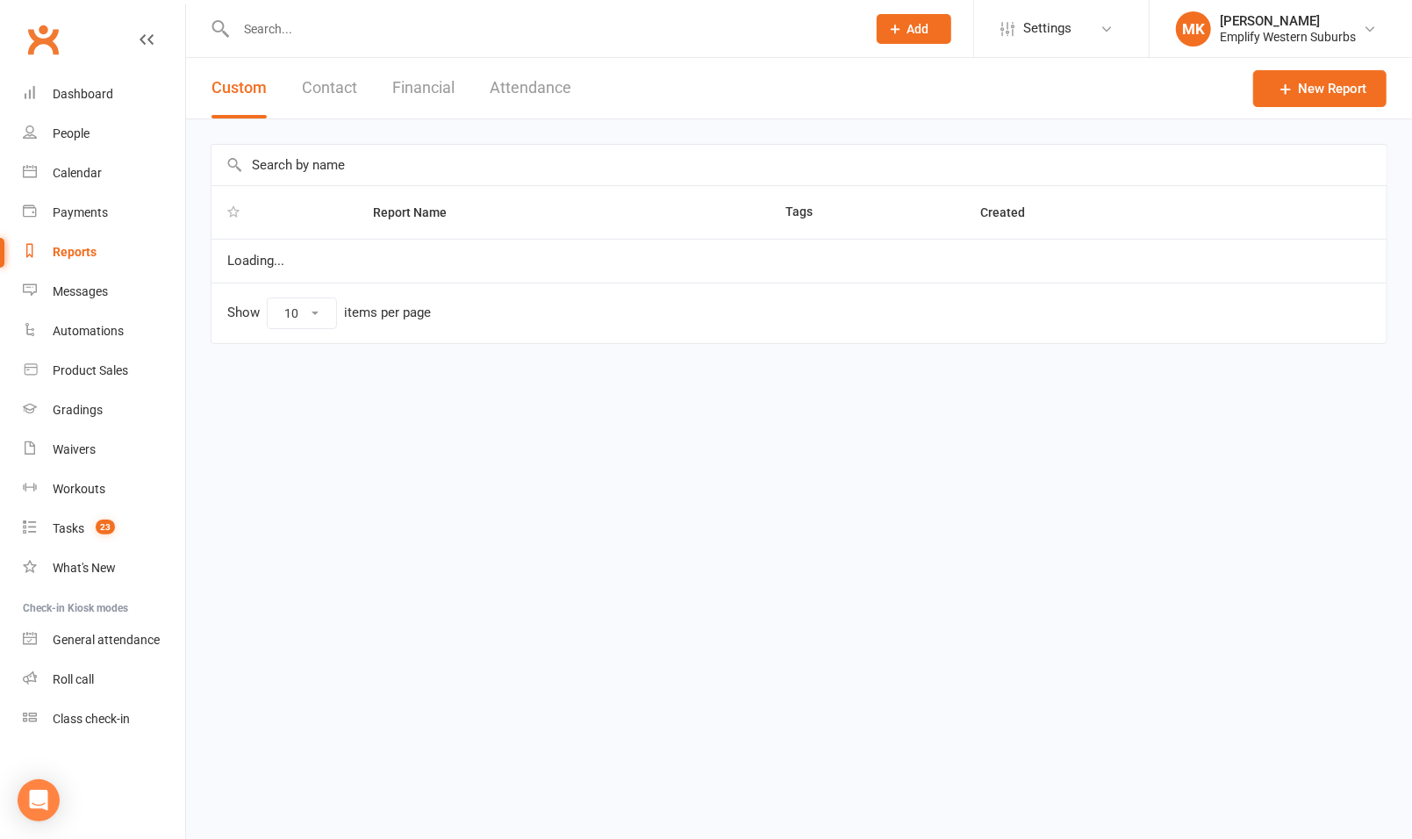
select select "100"
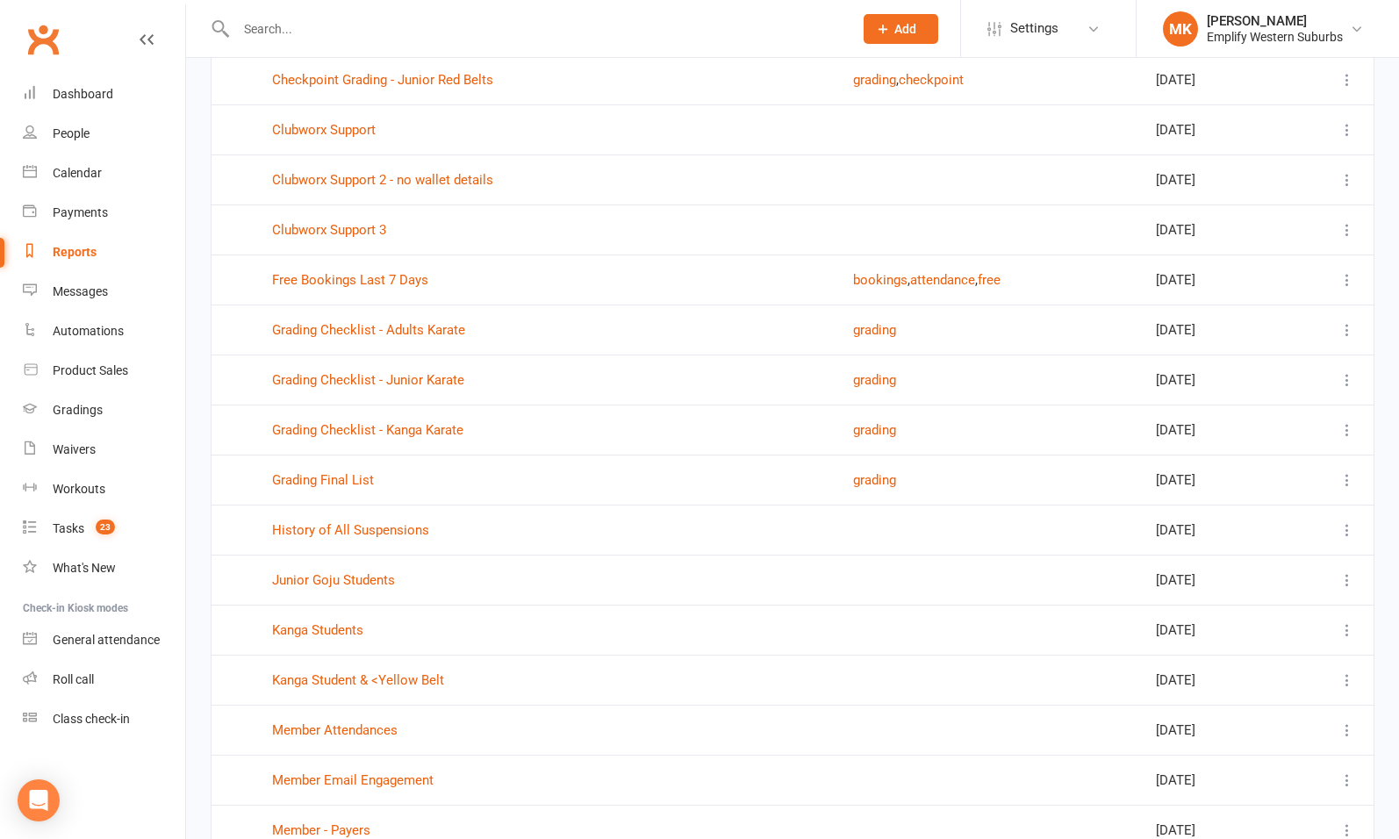
scroll to position [1592, 0]
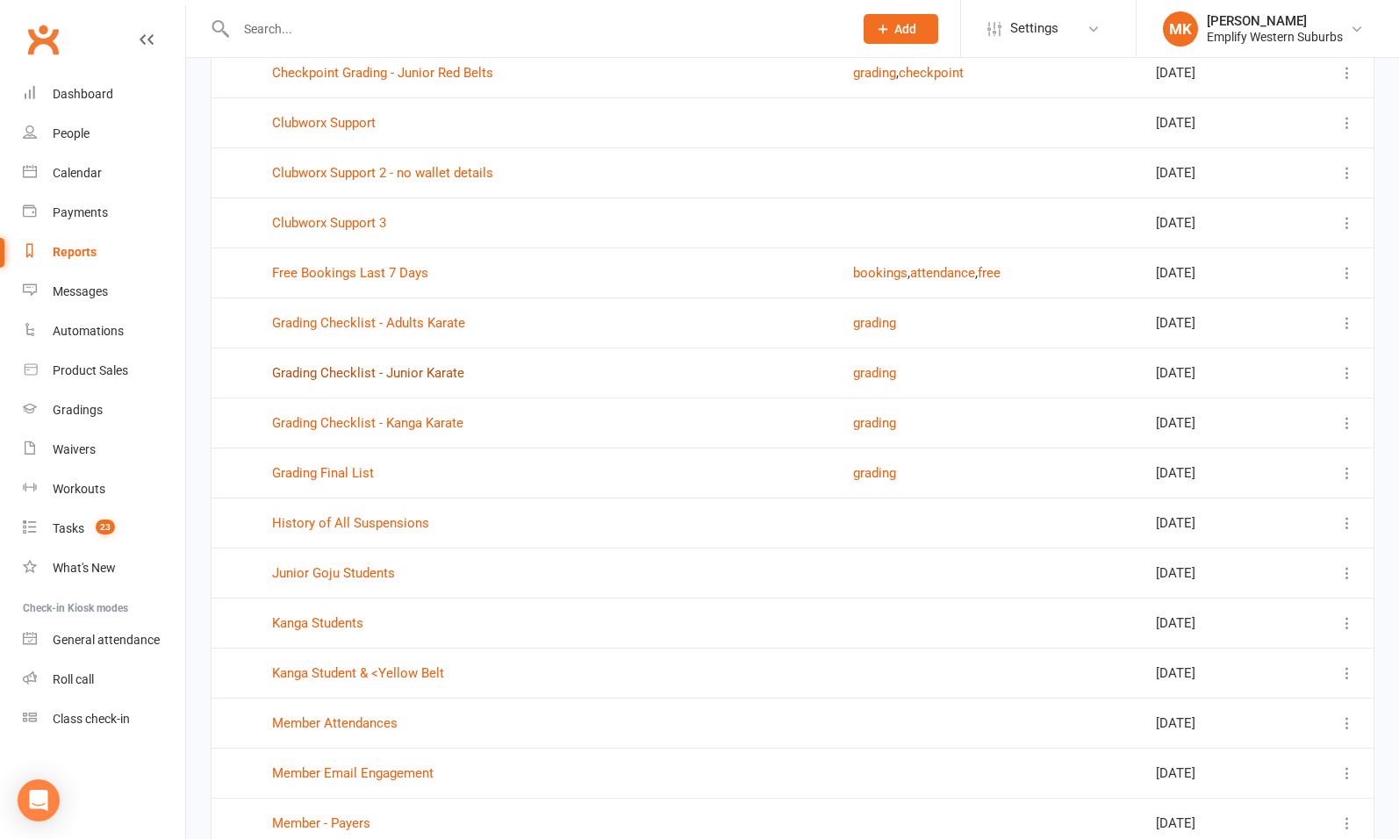
click at [359, 365] on link "Grading Checklist - Junior Karate" at bounding box center [368, 373] width 192 height 16
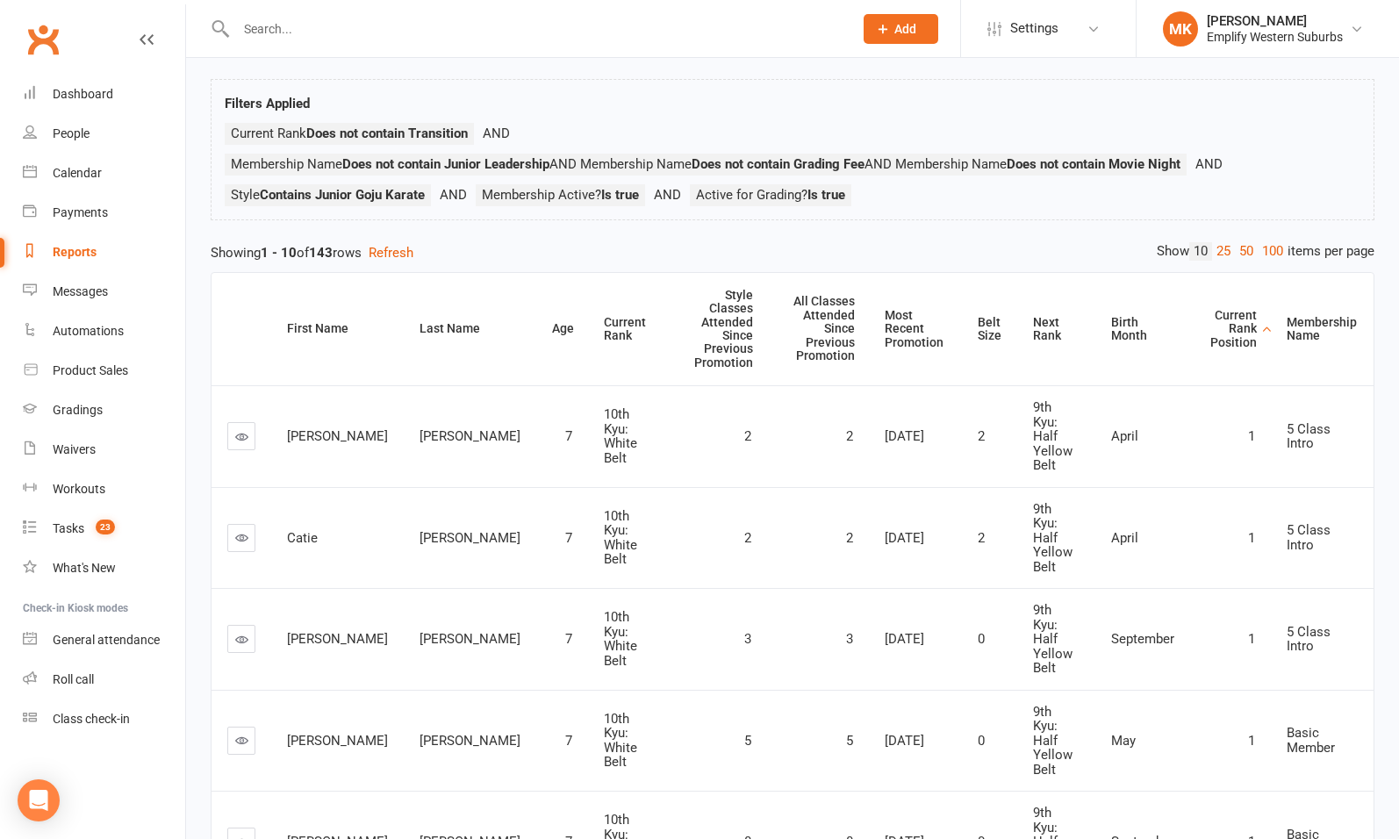
scroll to position [91, 0]
click at [1274, 252] on link "100" at bounding box center [1272, 253] width 30 height 18
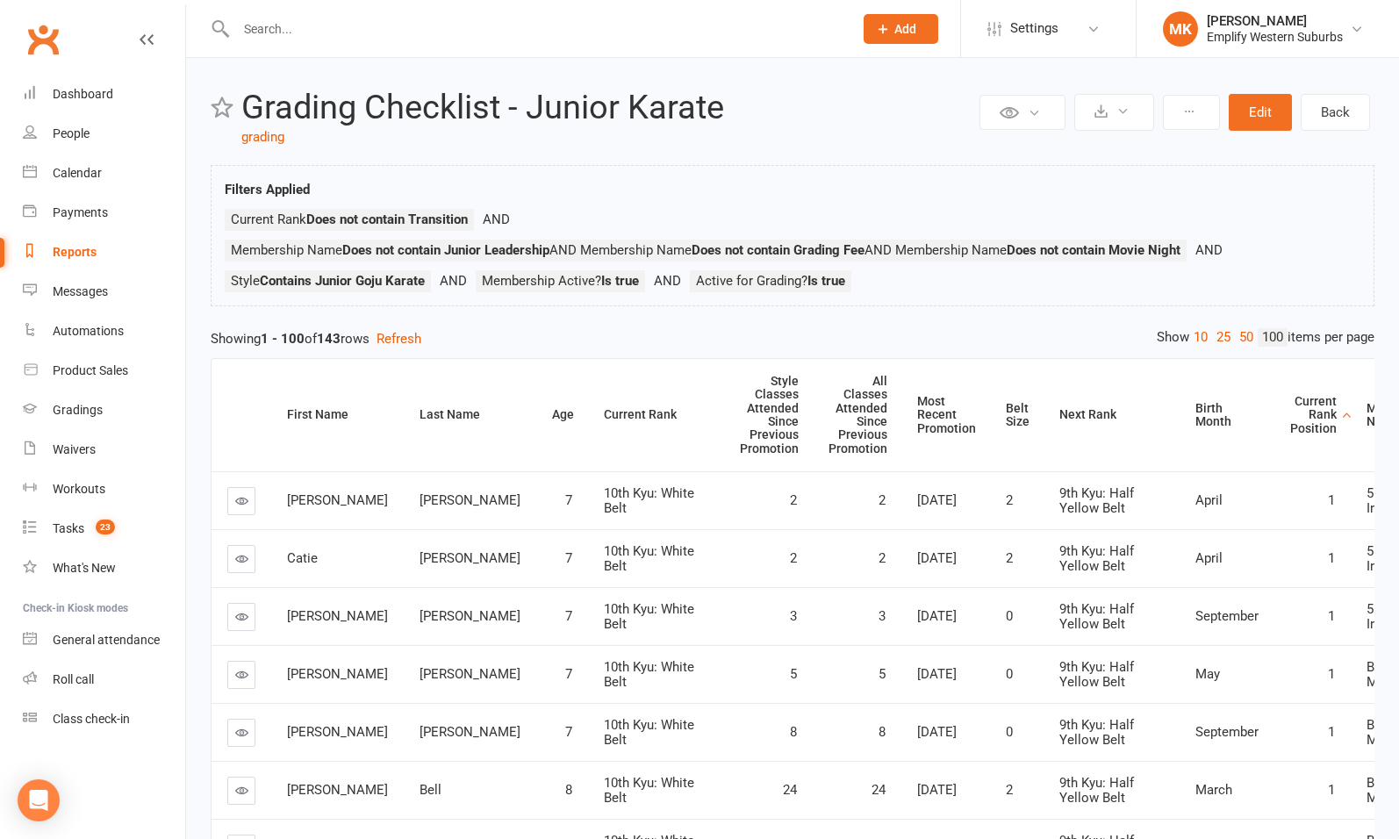
scroll to position [0, 0]
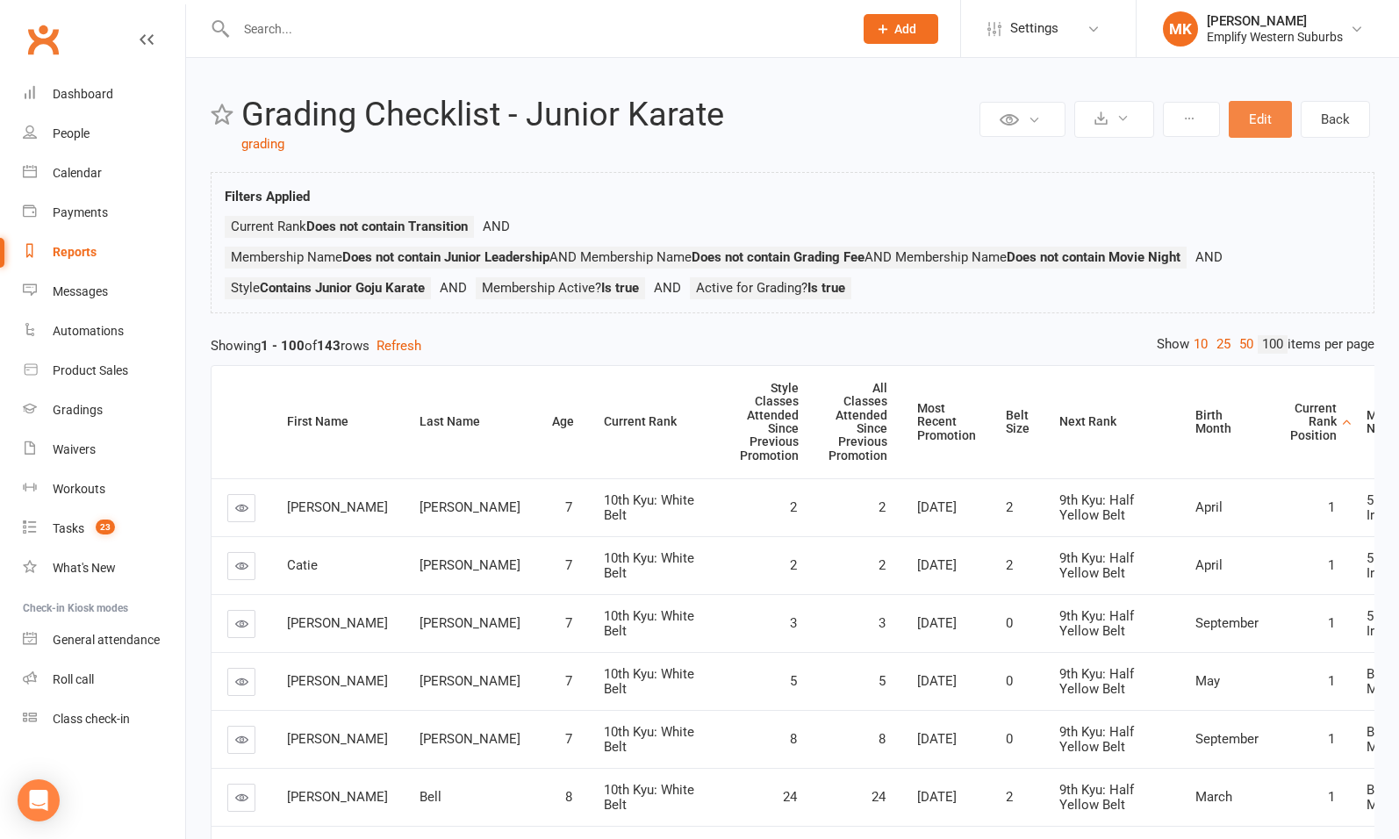
click at [1251, 123] on button "Edit" at bounding box center [1260, 119] width 63 height 37
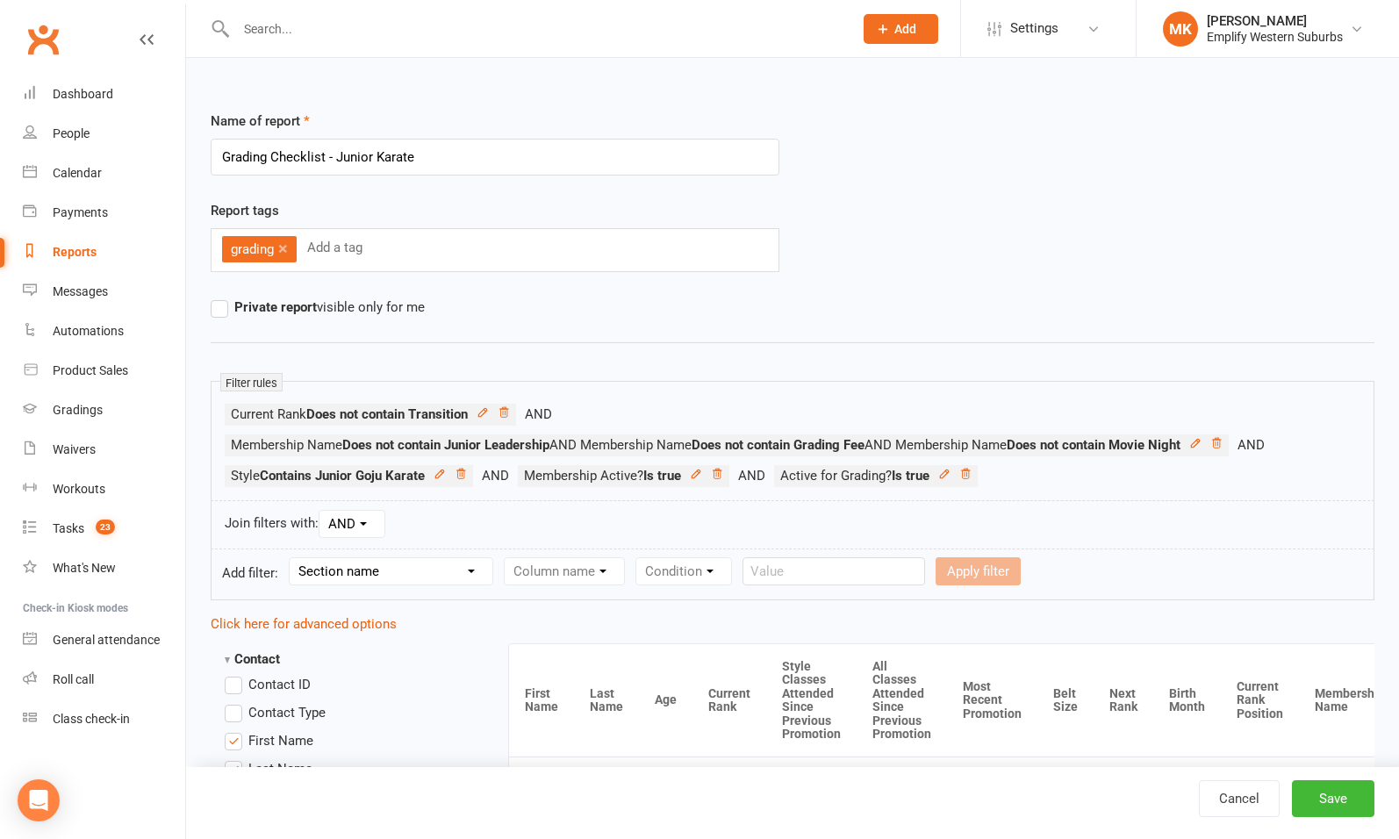
click at [426, 562] on select "Section name Contact Attendance Aggregate Payment Booking Waitlist Attendees Ca…" at bounding box center [391, 571] width 203 height 26
click at [1009, 212] on div "Report tags grading × Add a tag" at bounding box center [792, 248] width 1190 height 97
